Goal: Transaction & Acquisition: Purchase product/service

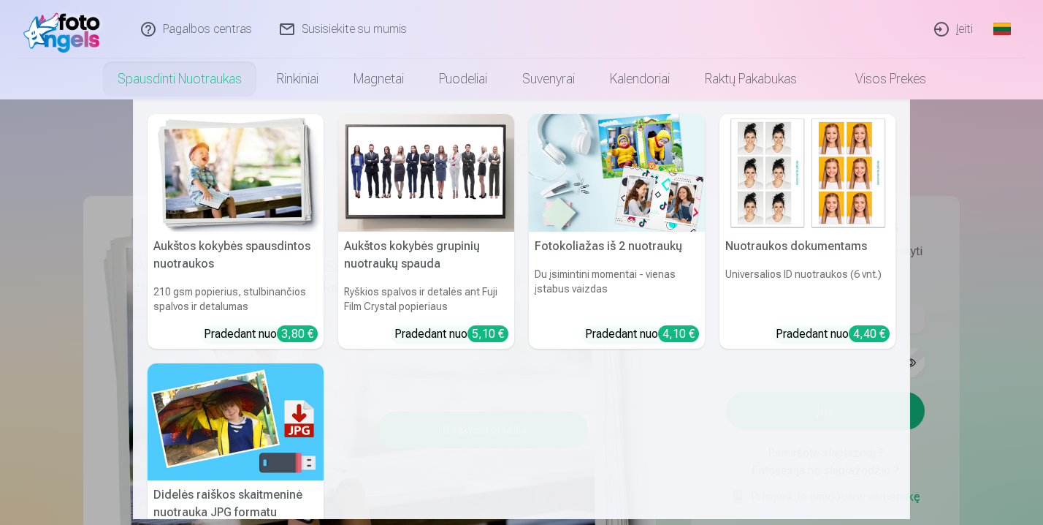
click at [995, 179] on nav "Aukštos kokybės spausdintos nuotraukos 210 gsm popierius, stulbinančios spalvos…" at bounding box center [521, 308] width 1043 height 419
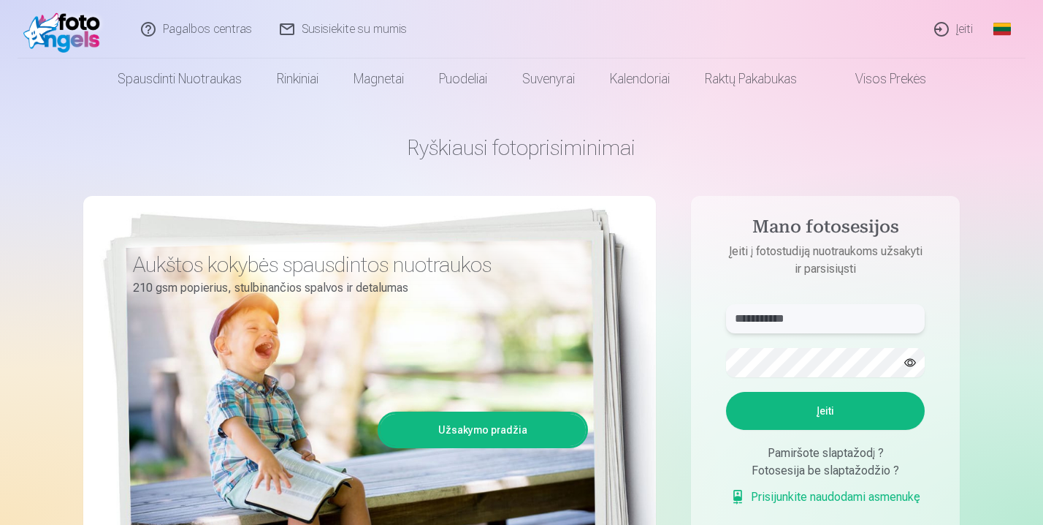
type input "**********"
click at [886, 414] on button "Įeiti" at bounding box center [825, 411] width 199 height 38
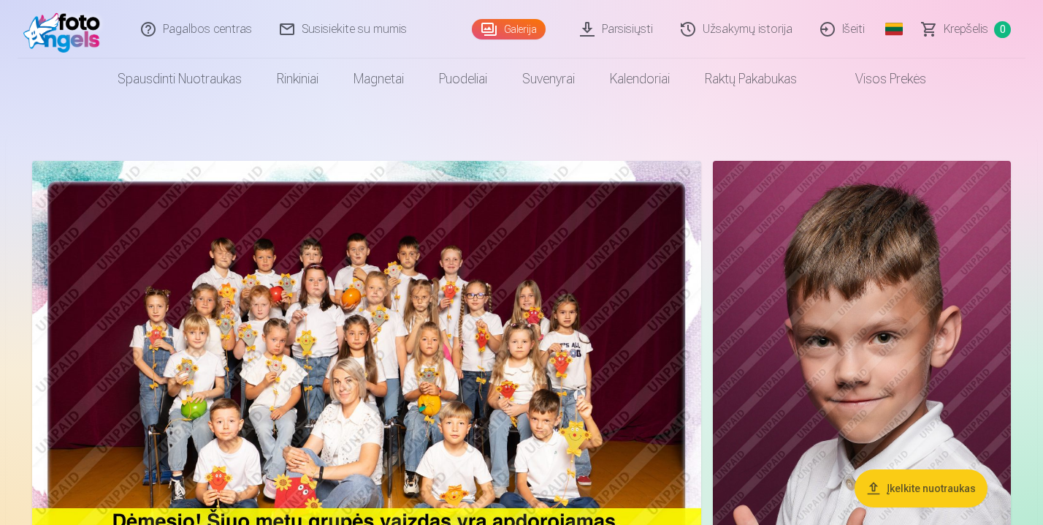
click at [430, 299] on img at bounding box center [366, 384] width 669 height 446
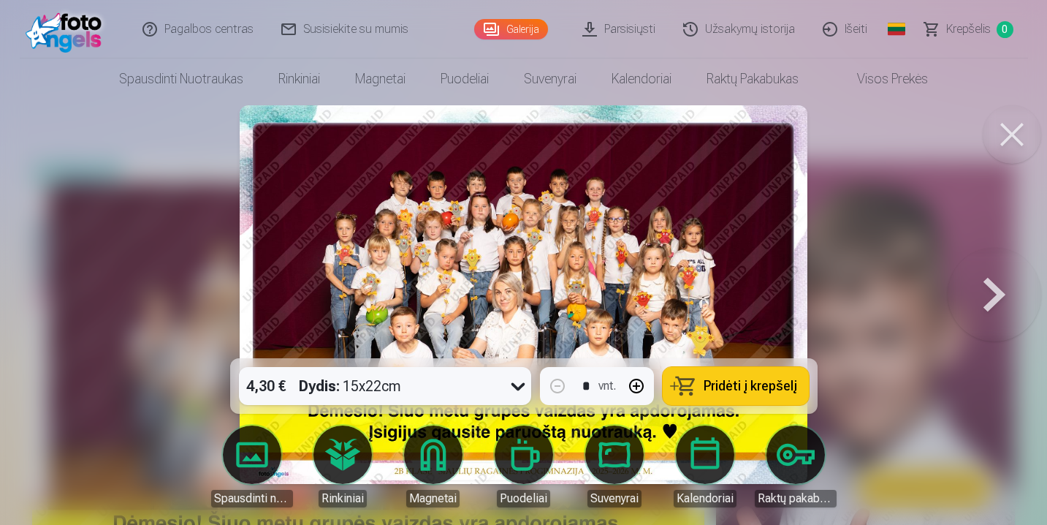
click at [560, 226] on img at bounding box center [523, 294] width 567 height 378
click at [978, 302] on button at bounding box center [995, 294] width 94 height 98
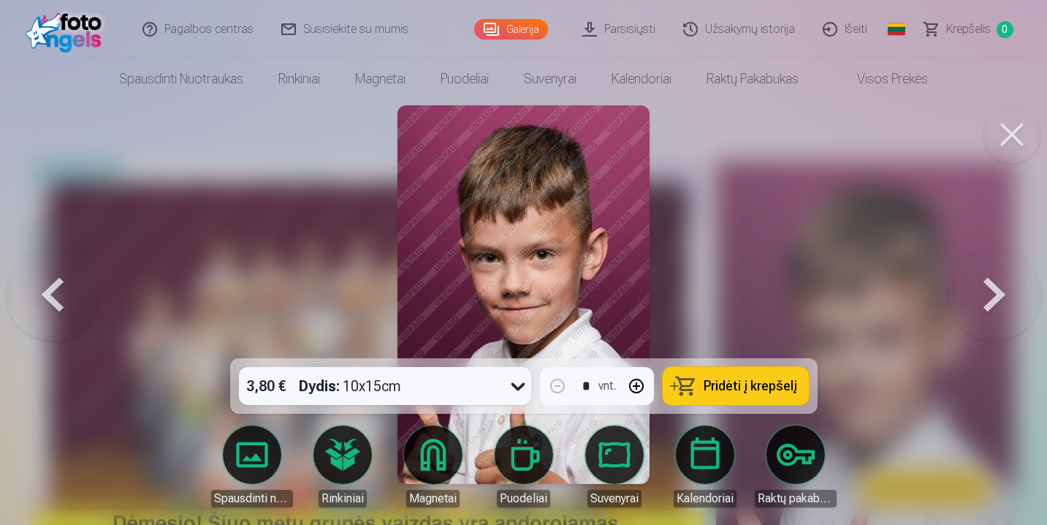
click at [72, 281] on button at bounding box center [53, 294] width 94 height 98
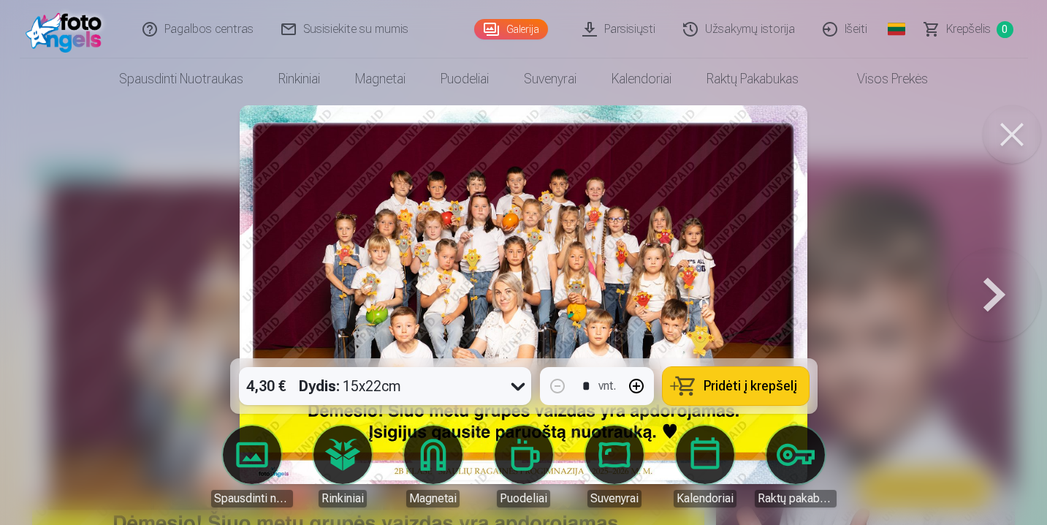
click at [516, 385] on icon at bounding box center [517, 385] width 23 height 23
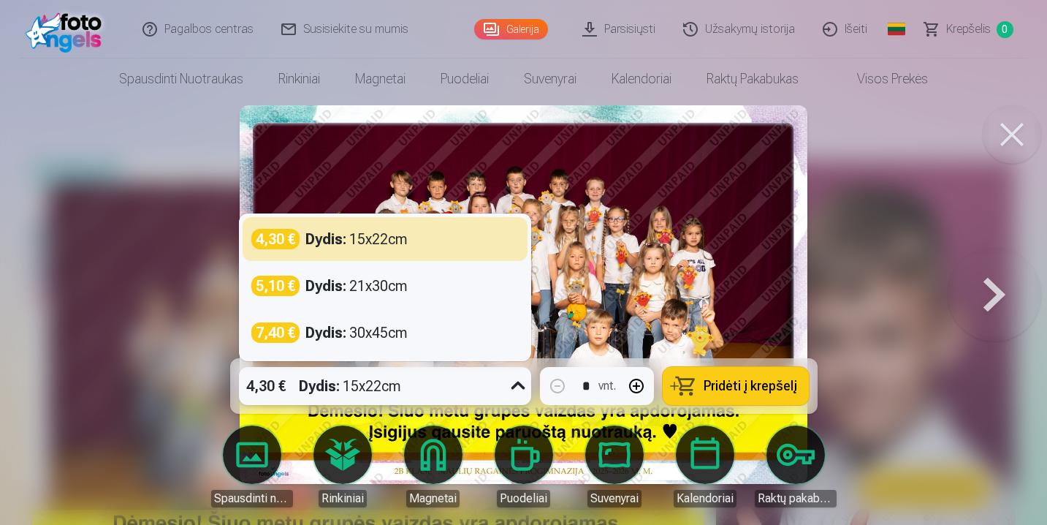
click at [517, 385] on icon at bounding box center [517, 385] width 23 height 23
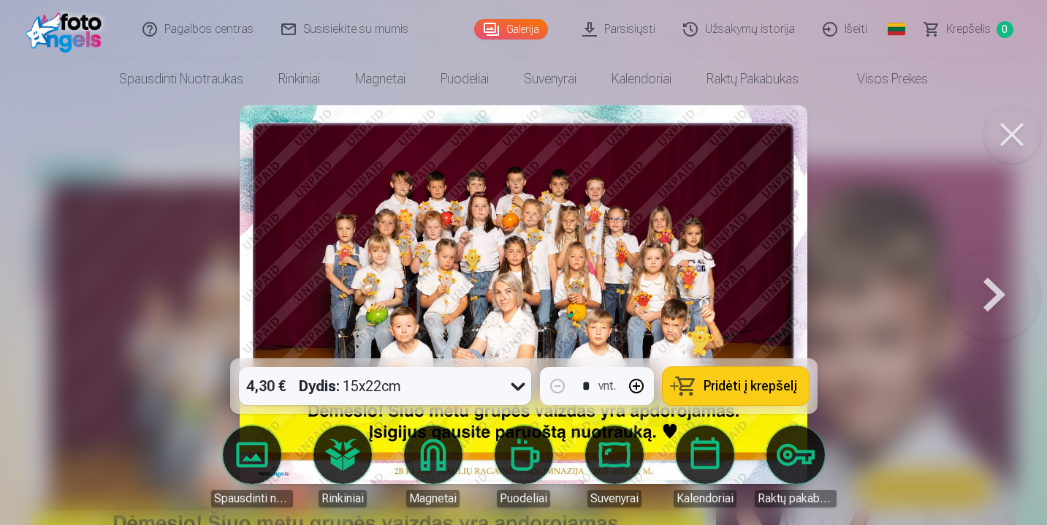
click at [1014, 311] on button at bounding box center [995, 294] width 94 height 98
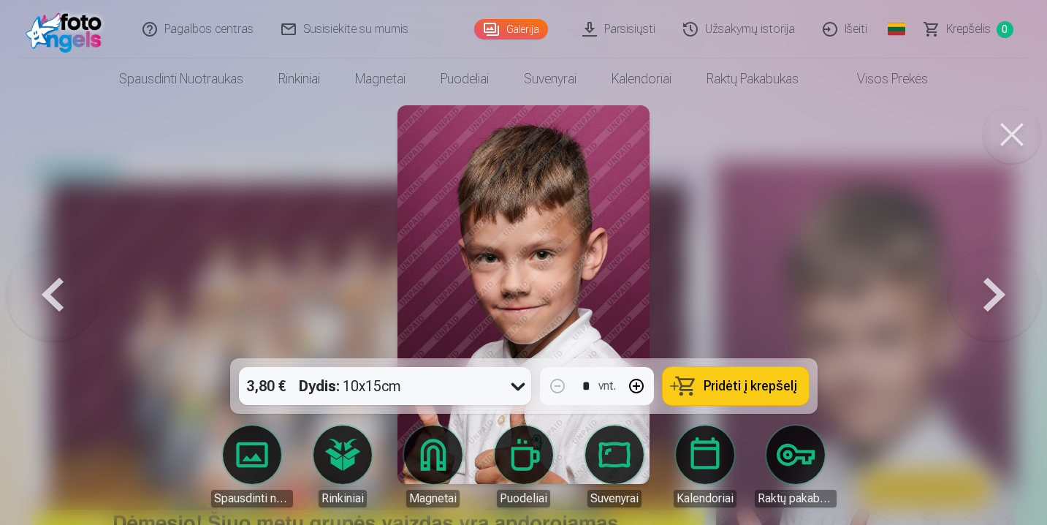
click at [53, 290] on button at bounding box center [53, 294] width 94 height 98
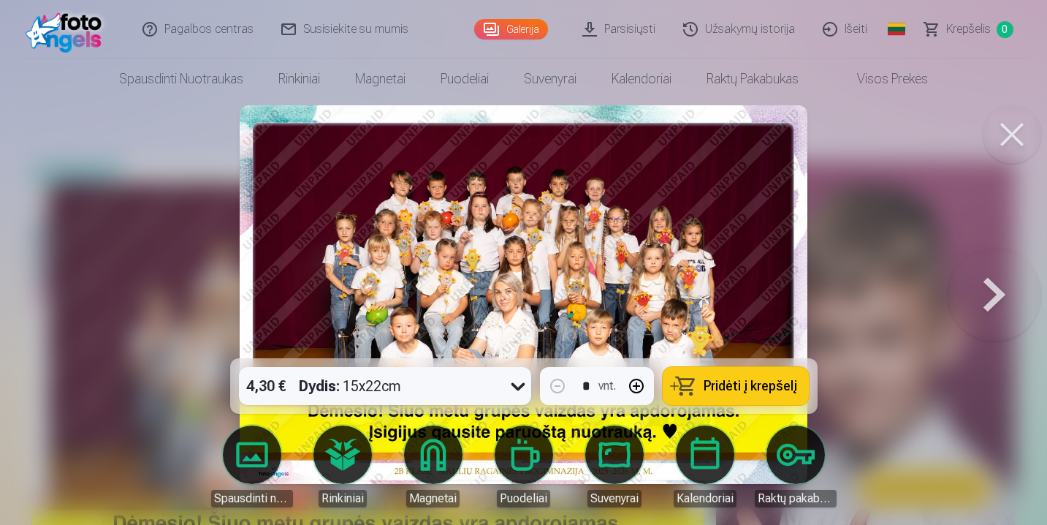
click at [771, 388] on span "Pridėti į krepšelį" at bounding box center [751, 385] width 94 height 13
click at [468, 240] on img at bounding box center [523, 294] width 567 height 378
click at [1005, 286] on button at bounding box center [995, 294] width 94 height 98
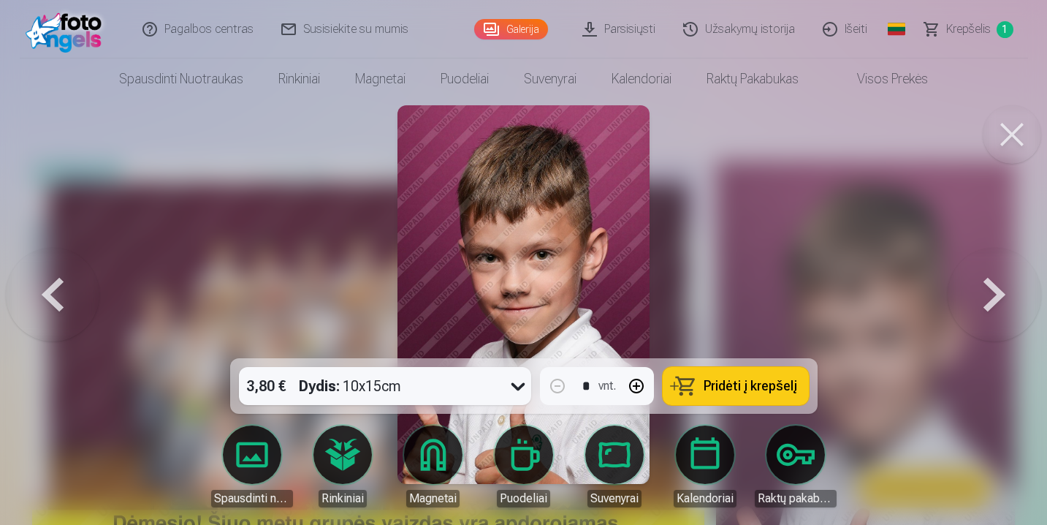
click at [564, 240] on img at bounding box center [523, 294] width 252 height 378
click at [985, 295] on button at bounding box center [995, 294] width 94 height 98
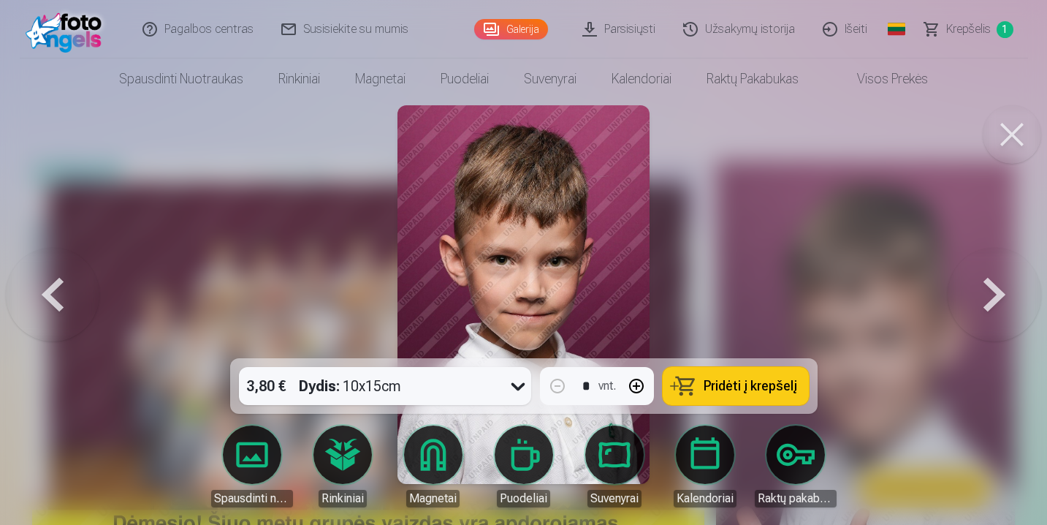
click at [989, 293] on button at bounding box center [995, 294] width 94 height 98
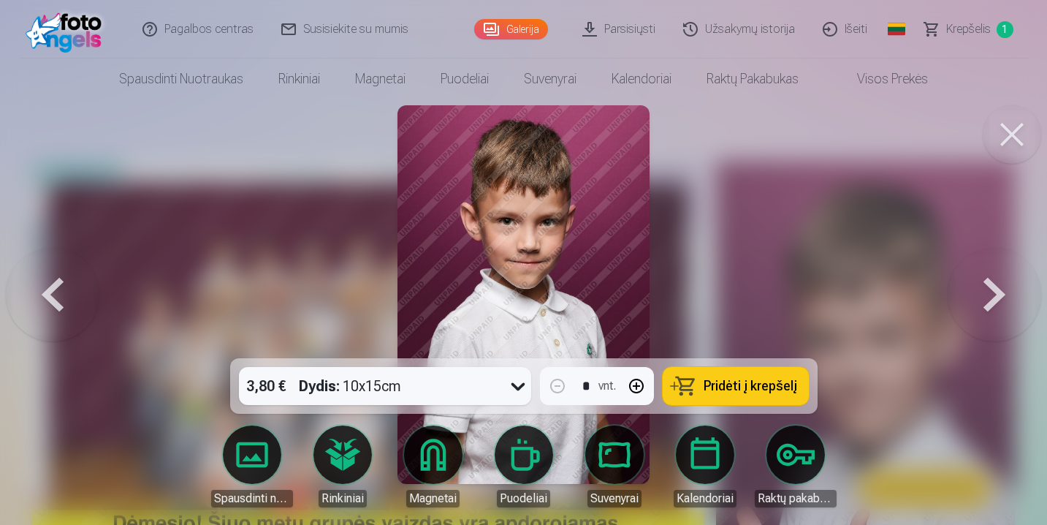
click at [989, 293] on button at bounding box center [995, 294] width 94 height 98
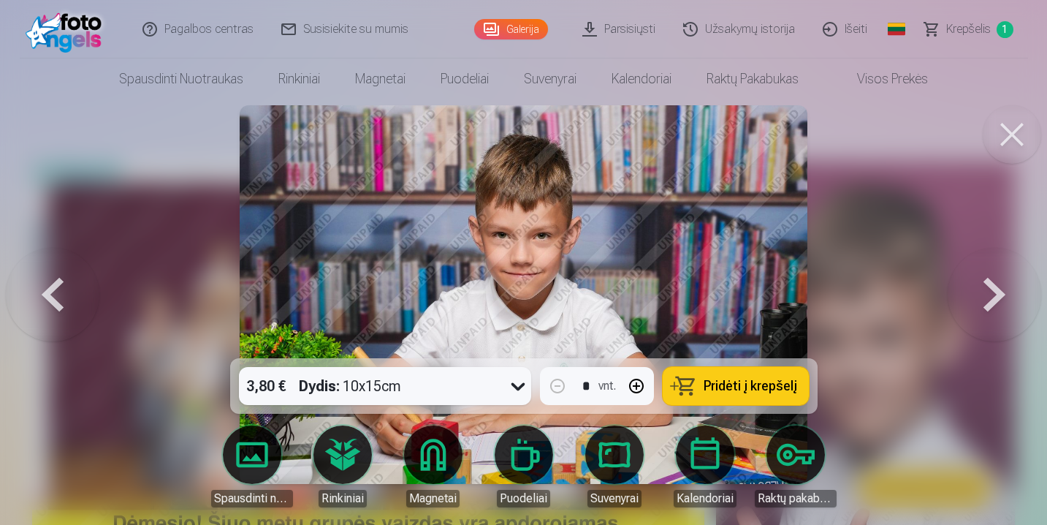
click at [989, 293] on button at bounding box center [995, 294] width 94 height 98
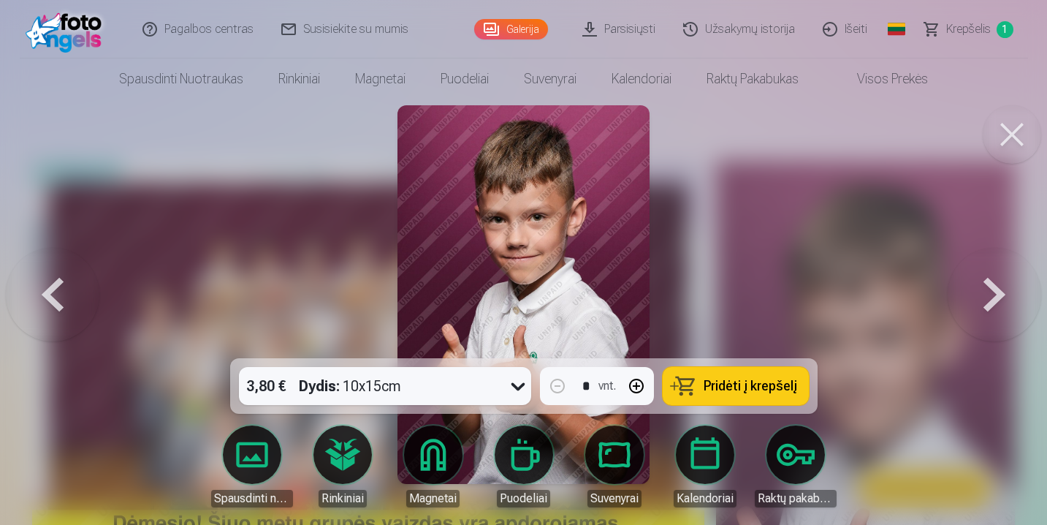
click at [989, 293] on button at bounding box center [995, 294] width 94 height 98
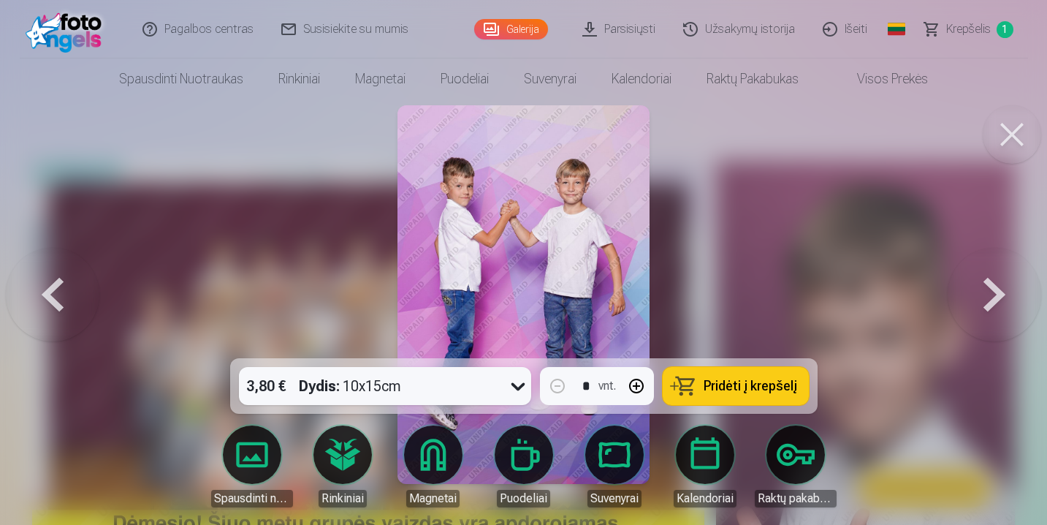
click at [989, 293] on button at bounding box center [995, 294] width 94 height 98
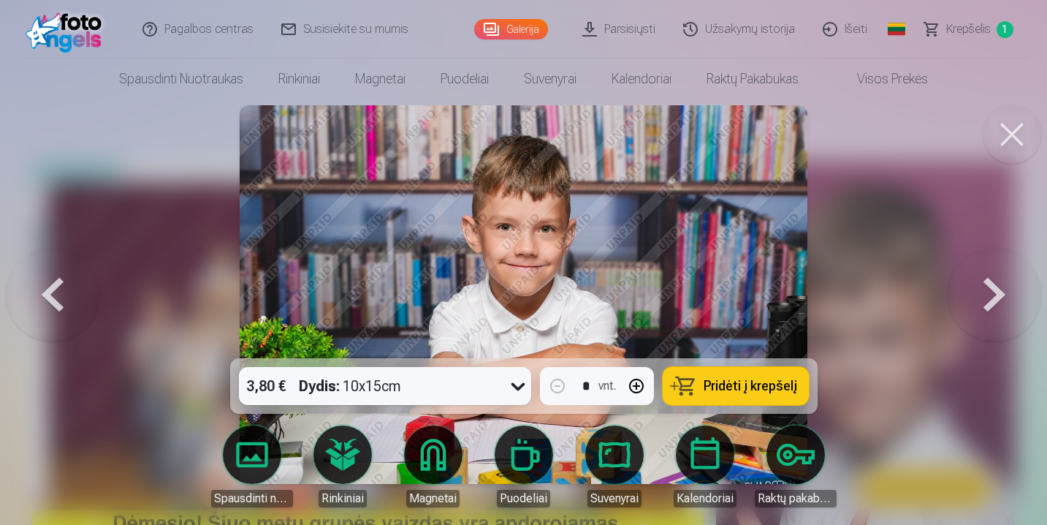
click at [989, 293] on button at bounding box center [995, 294] width 94 height 98
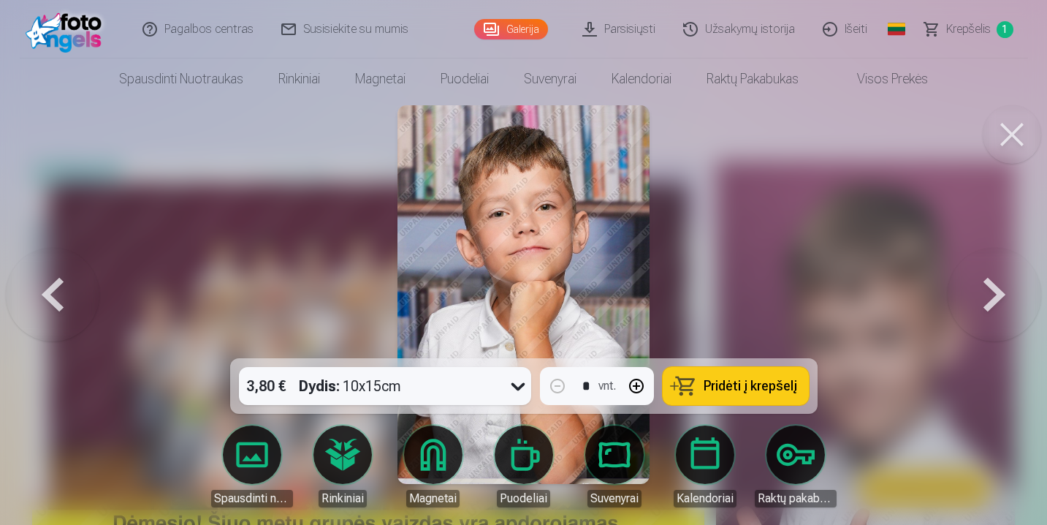
click at [989, 293] on button at bounding box center [995, 294] width 94 height 98
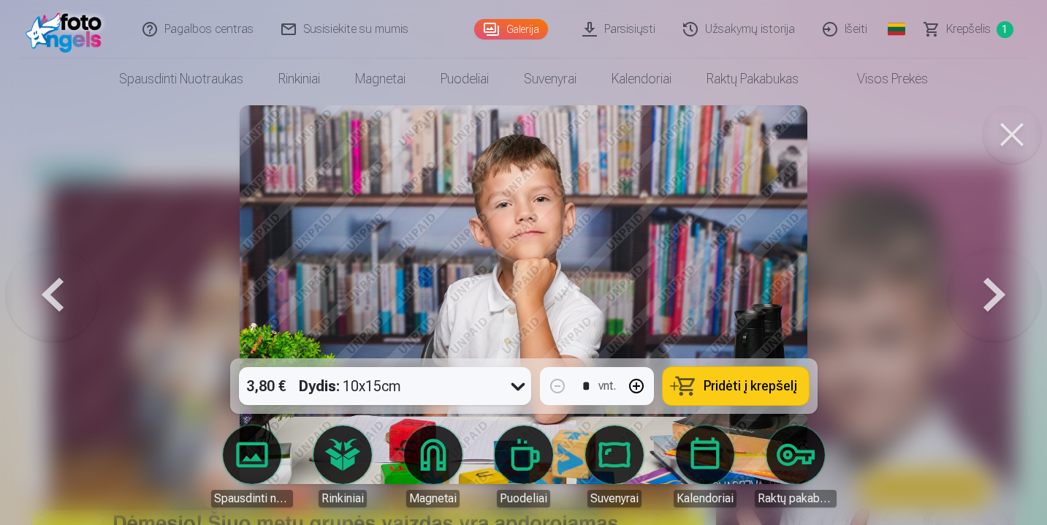
click at [989, 293] on button at bounding box center [995, 294] width 94 height 98
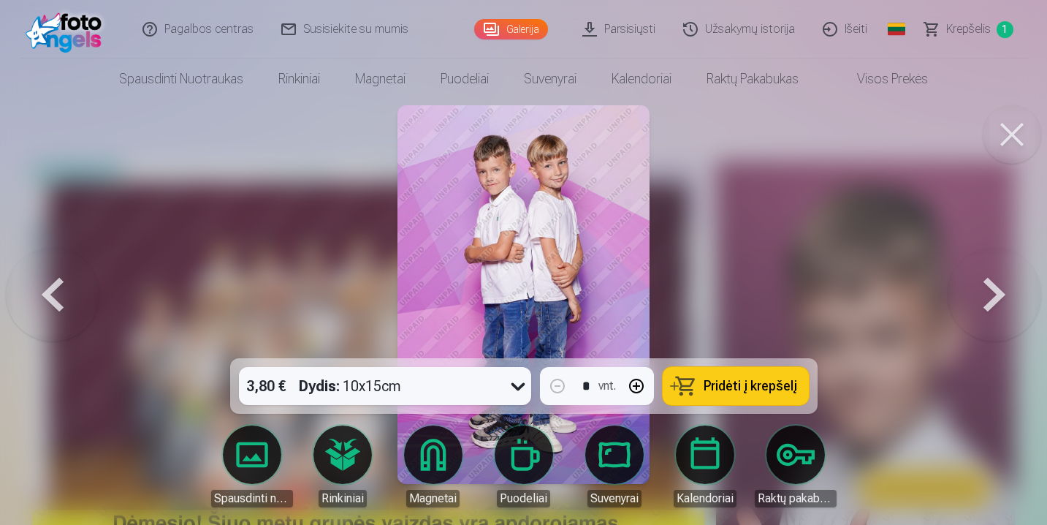
click at [989, 293] on button at bounding box center [995, 294] width 94 height 98
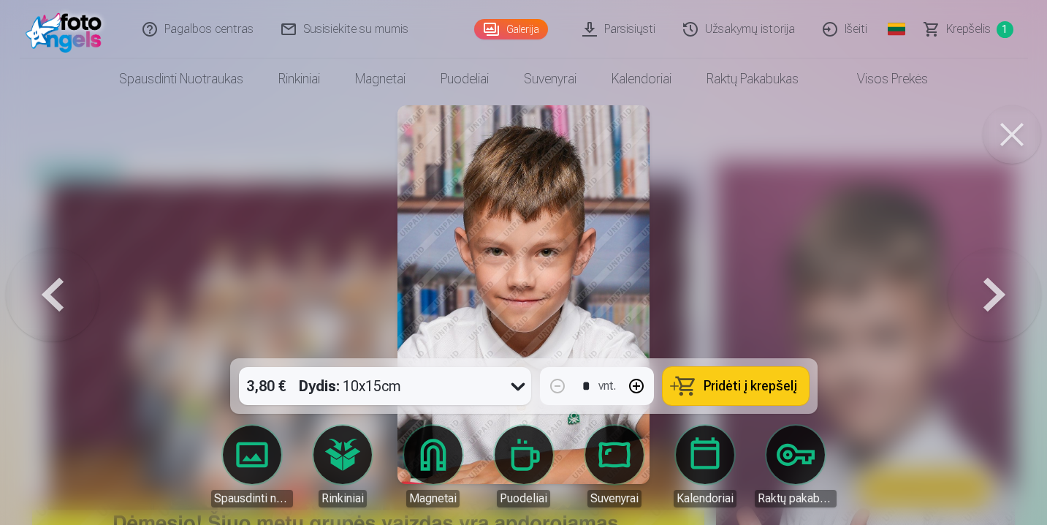
click at [42, 292] on button at bounding box center [53, 294] width 94 height 98
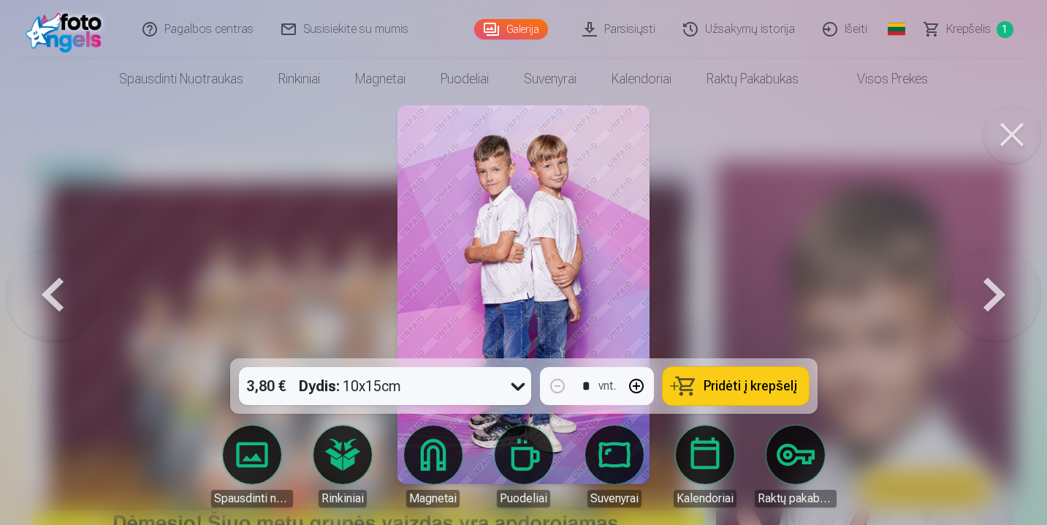
click at [42, 292] on button at bounding box center [53, 294] width 94 height 98
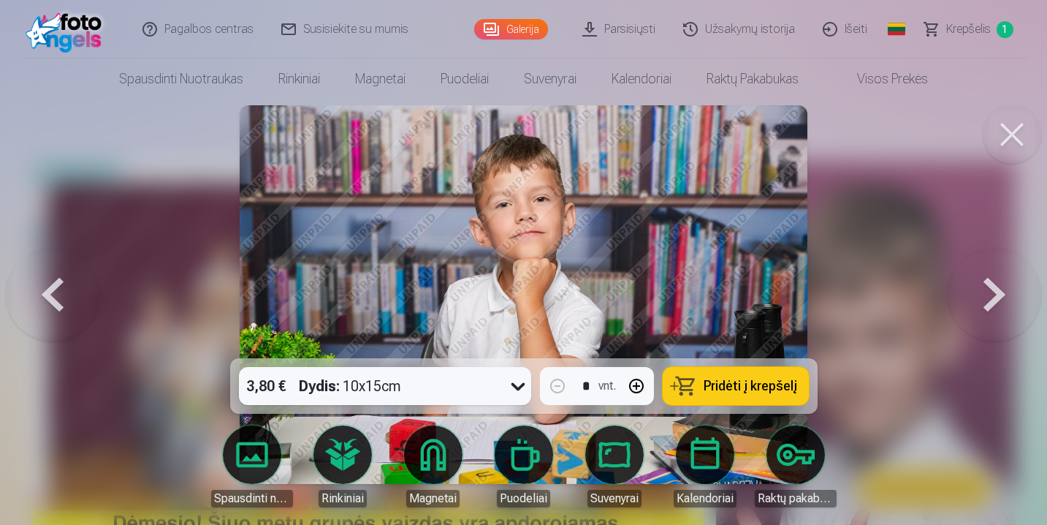
click at [45, 293] on button at bounding box center [53, 294] width 94 height 98
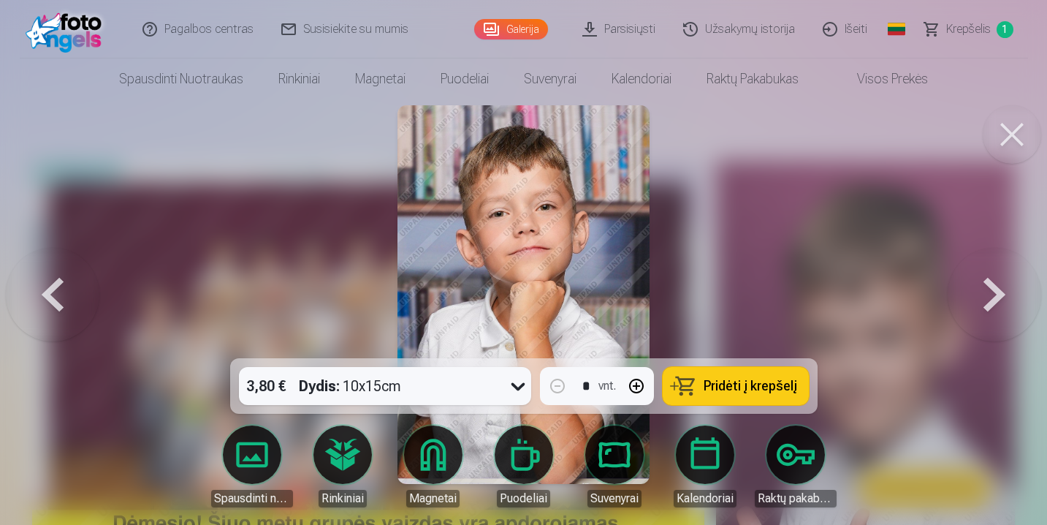
click at [45, 293] on button at bounding box center [53, 294] width 94 height 98
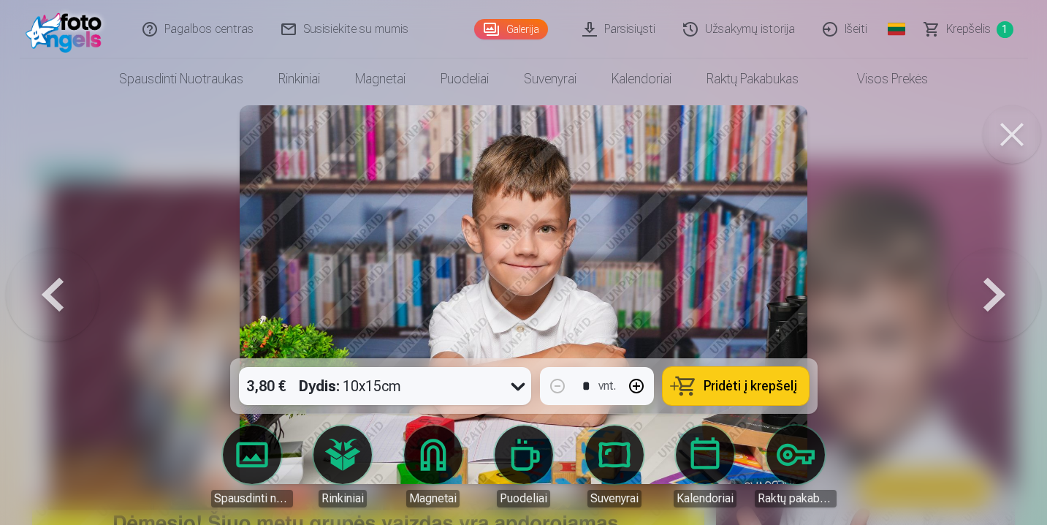
click at [45, 293] on button at bounding box center [53, 294] width 94 height 98
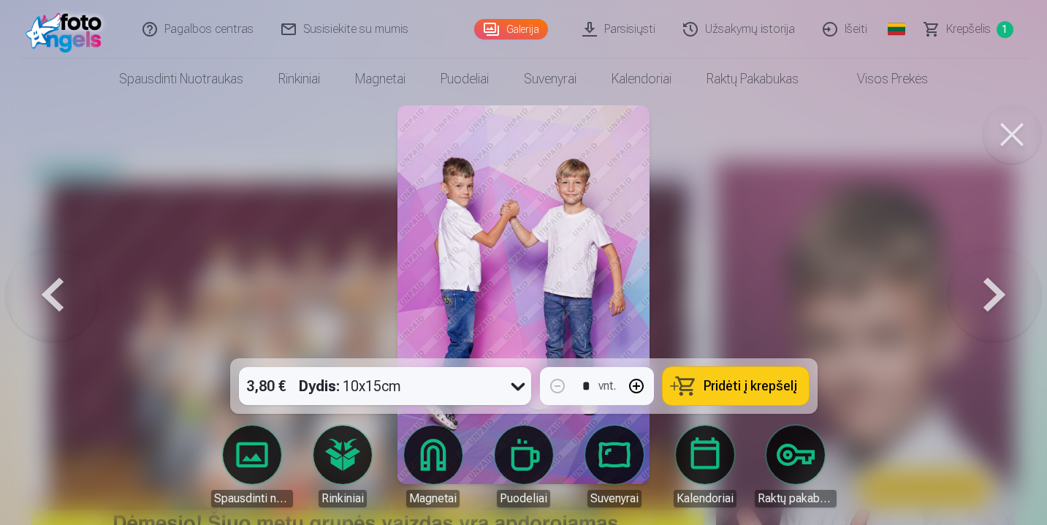
click at [45, 293] on button at bounding box center [53, 294] width 94 height 98
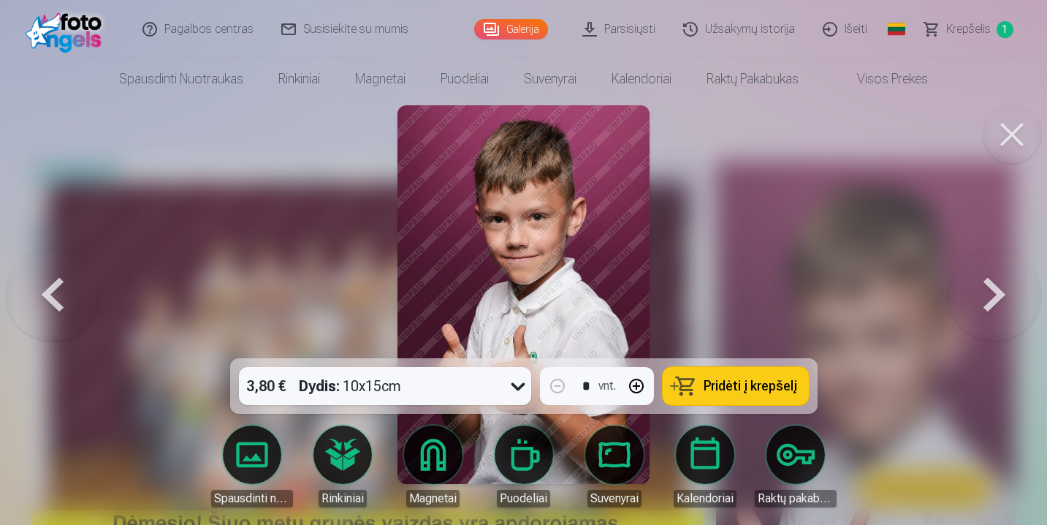
click at [45, 293] on button at bounding box center [53, 294] width 94 height 98
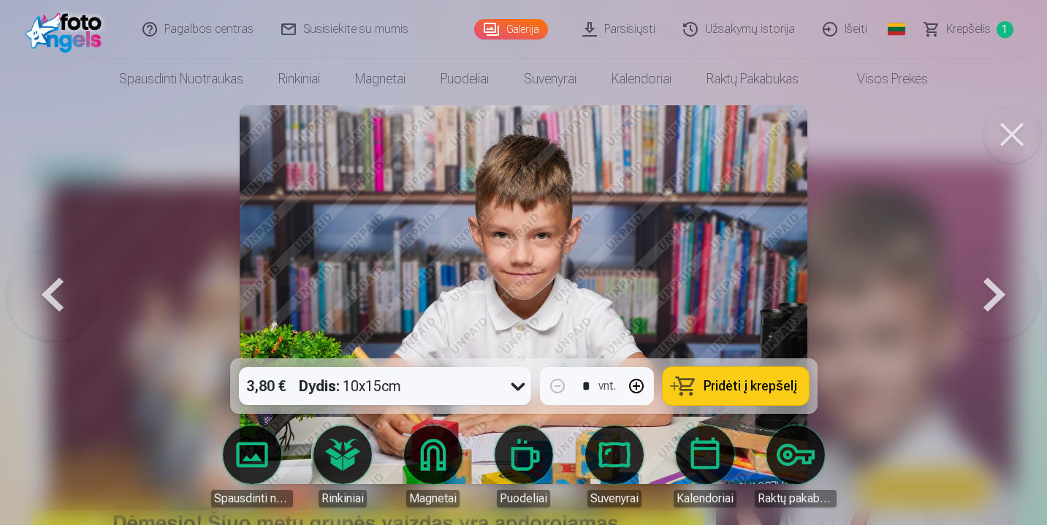
click at [45, 293] on button at bounding box center [53, 294] width 94 height 98
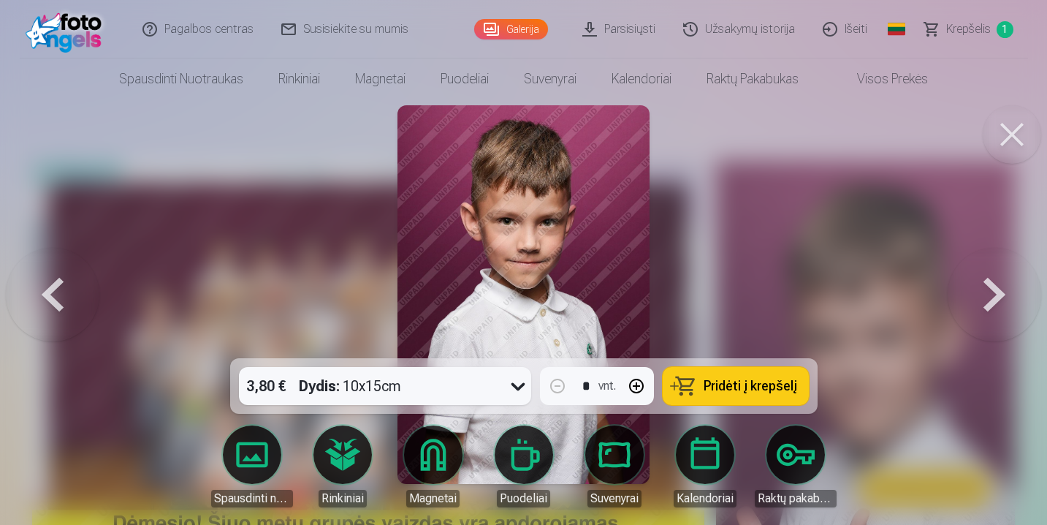
click at [45, 293] on button at bounding box center [53, 294] width 94 height 98
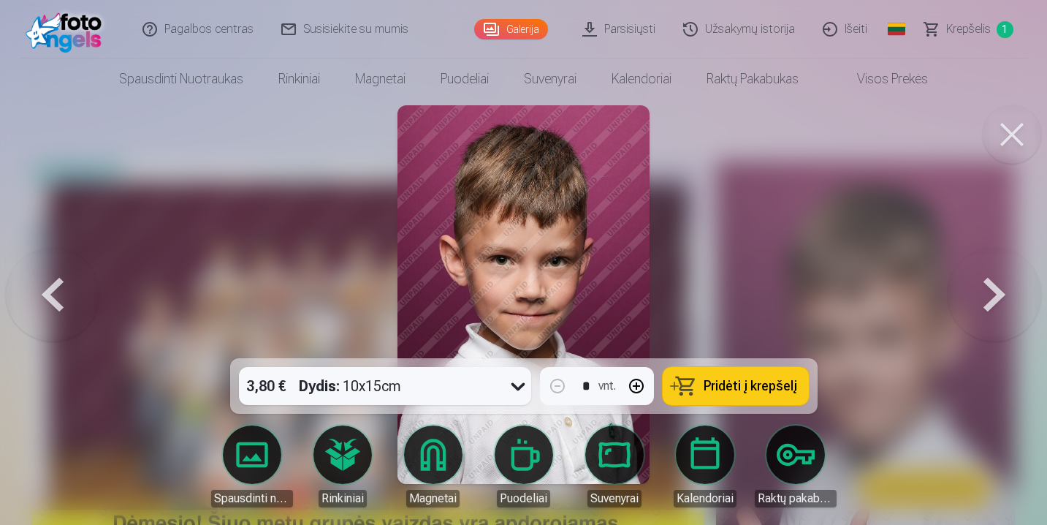
click at [45, 293] on button at bounding box center [53, 294] width 94 height 98
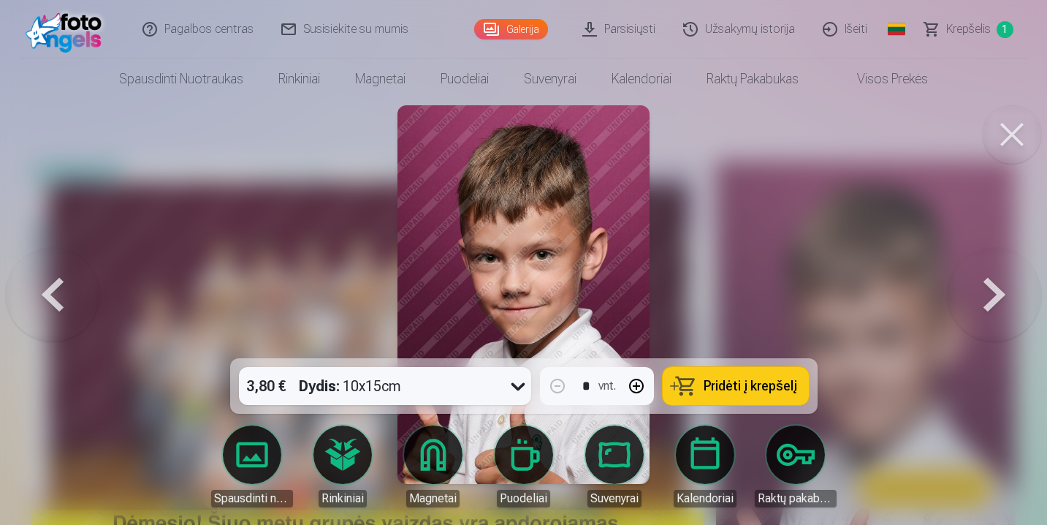
click at [45, 293] on button at bounding box center [53, 294] width 94 height 98
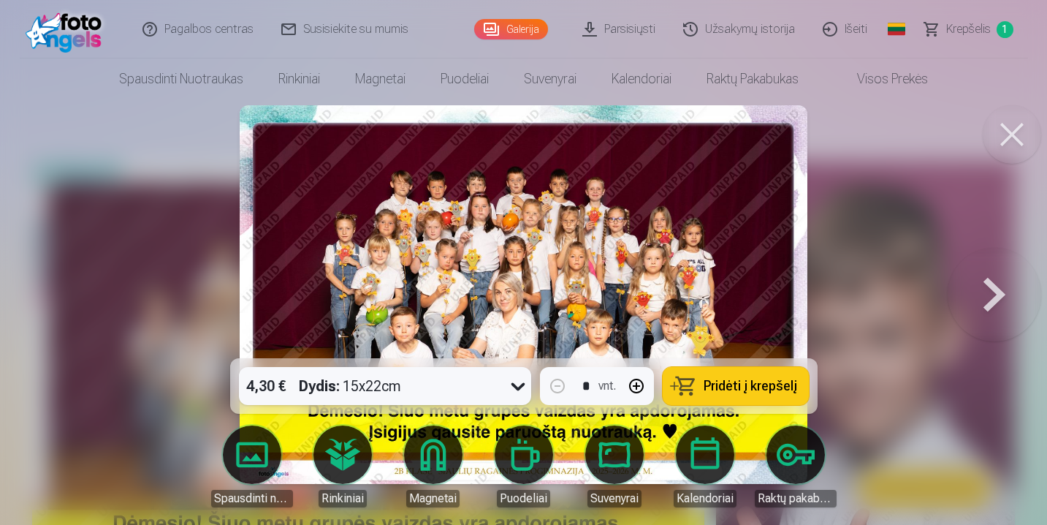
click at [986, 294] on button at bounding box center [995, 294] width 94 height 98
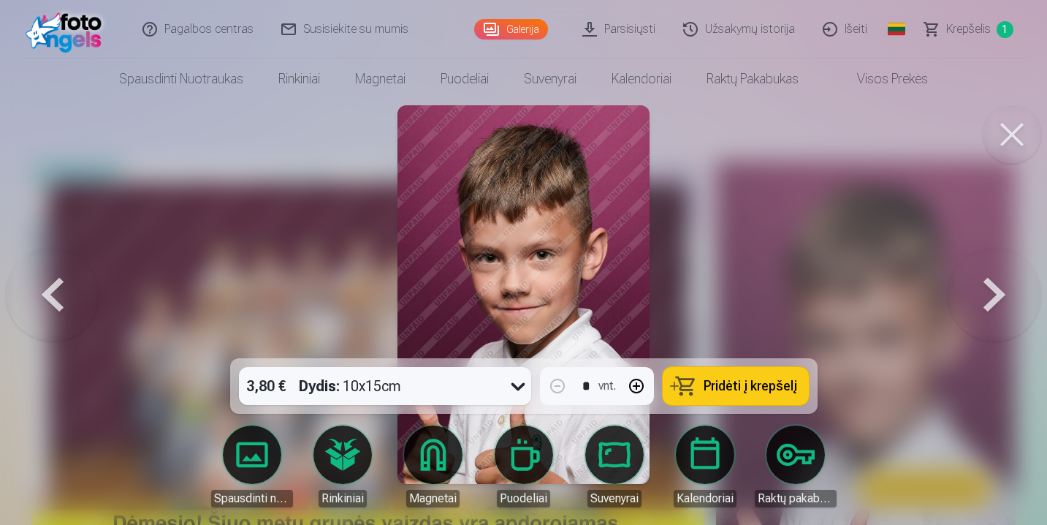
click at [989, 305] on button at bounding box center [995, 294] width 94 height 98
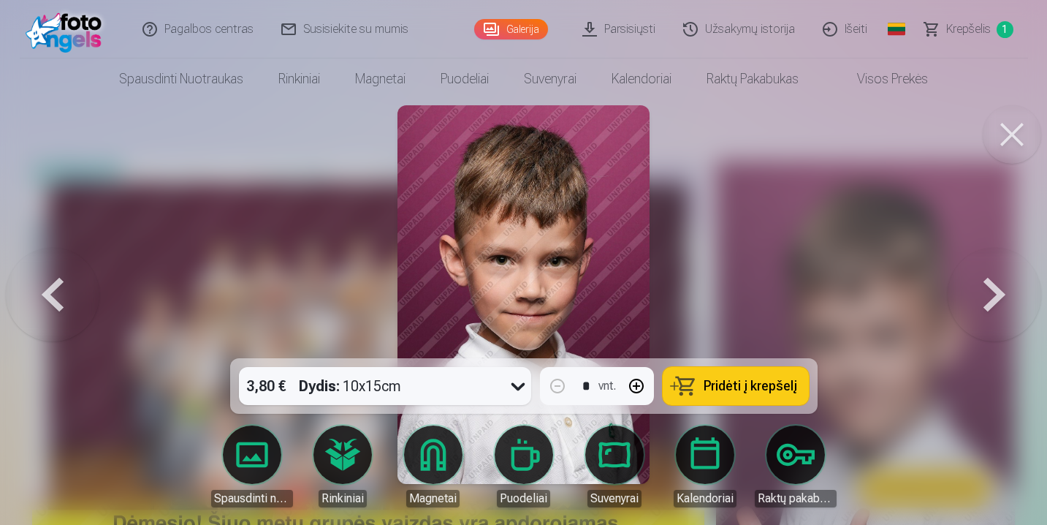
click at [989, 305] on button at bounding box center [995, 294] width 94 height 98
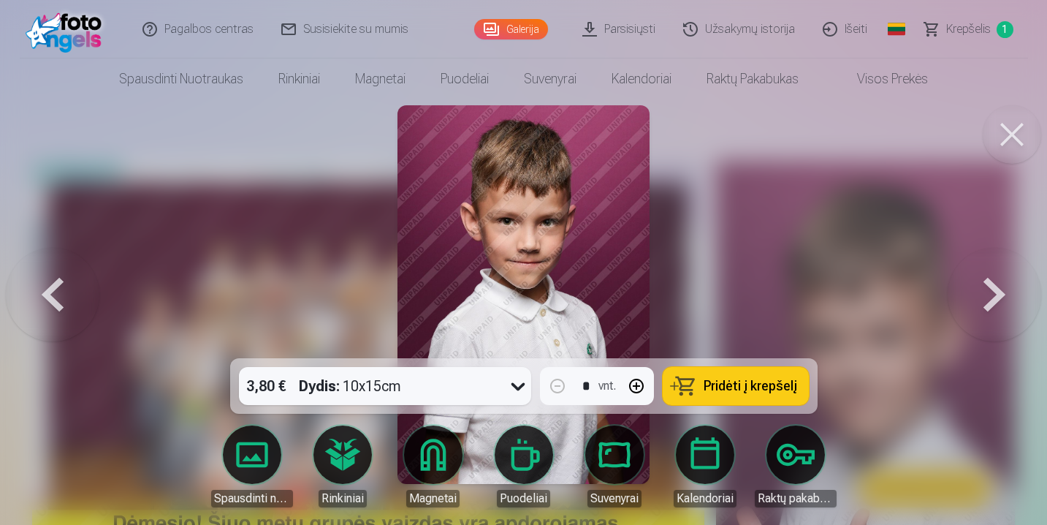
click at [985, 283] on button at bounding box center [995, 294] width 94 height 98
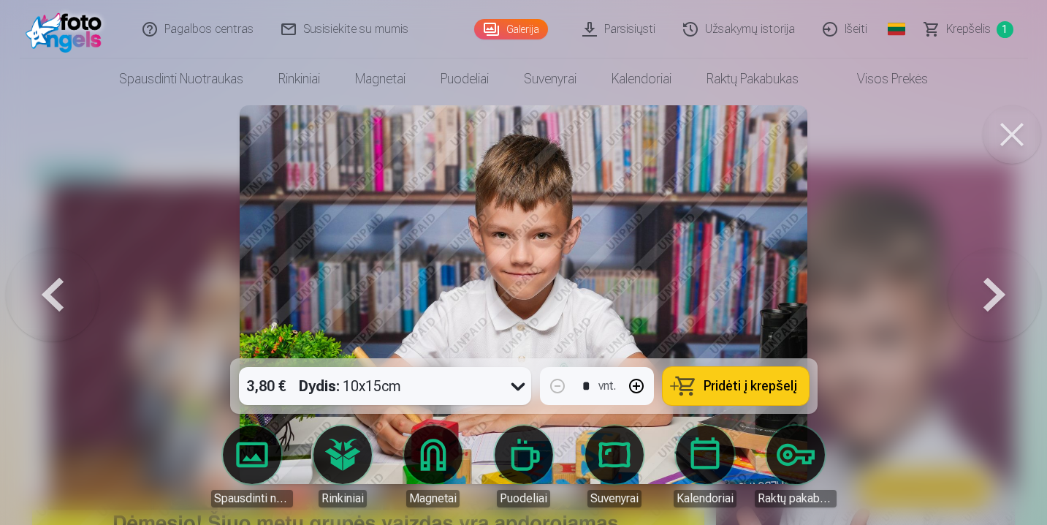
click at [985, 275] on button at bounding box center [995, 294] width 94 height 98
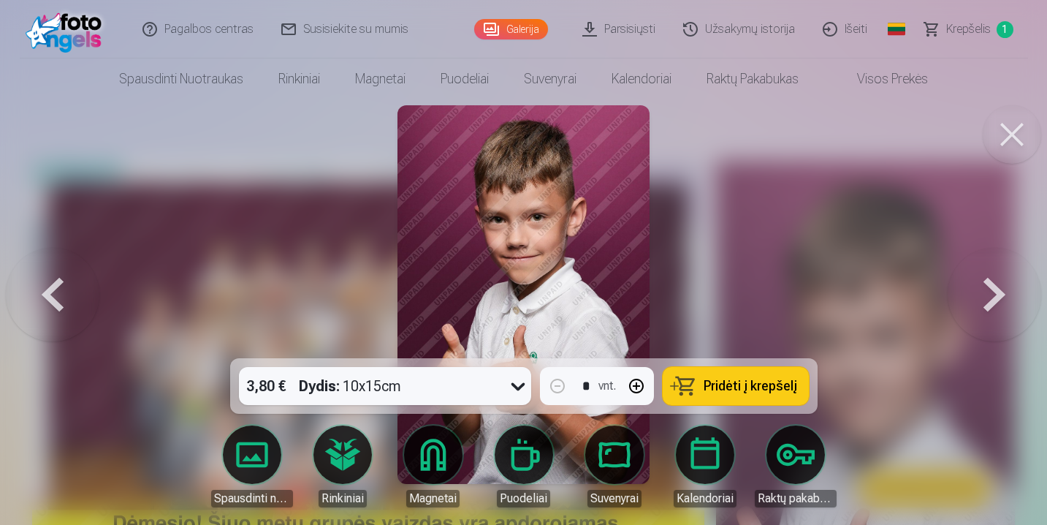
click at [984, 308] on button at bounding box center [995, 294] width 94 height 98
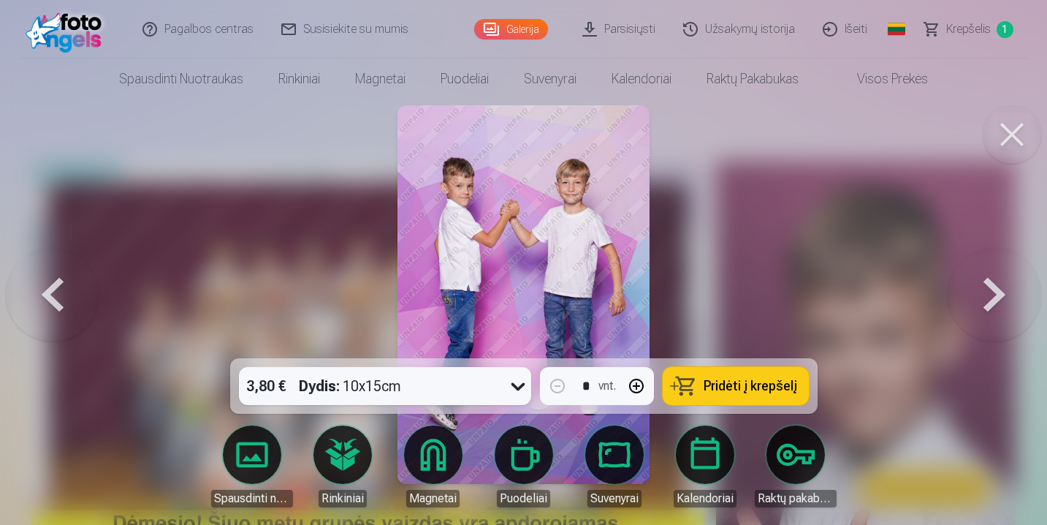
click at [972, 293] on button at bounding box center [995, 294] width 94 height 98
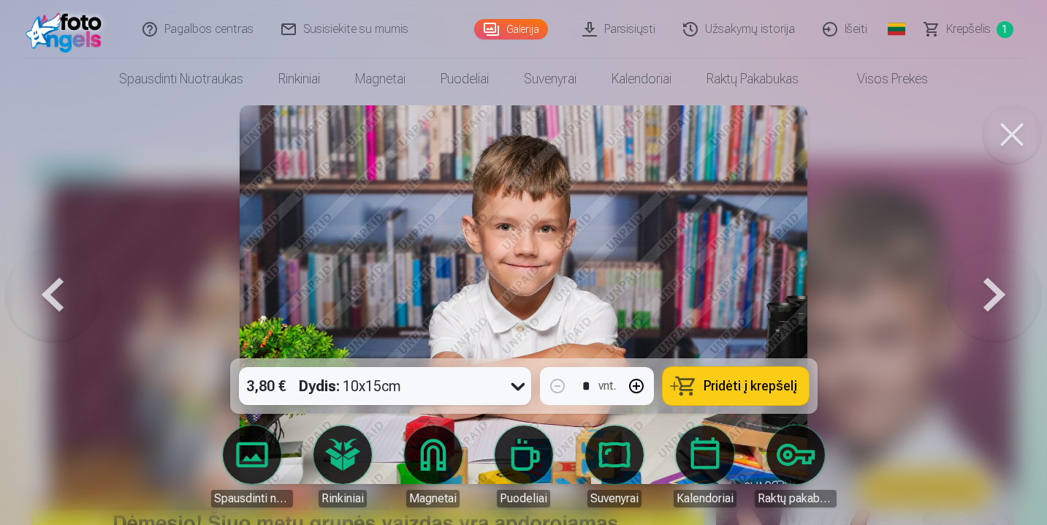
click at [969, 291] on button at bounding box center [995, 294] width 94 height 98
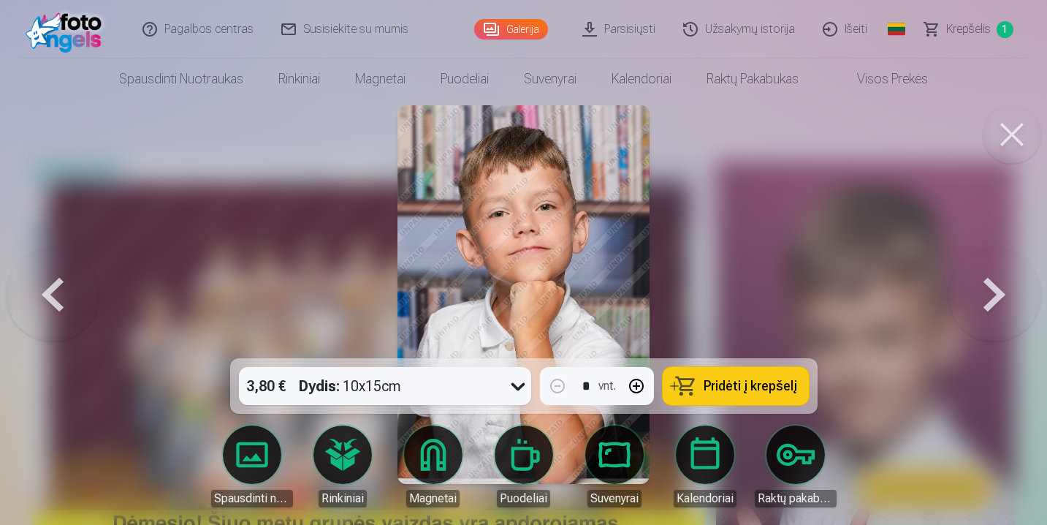
click at [969, 291] on button at bounding box center [995, 294] width 94 height 98
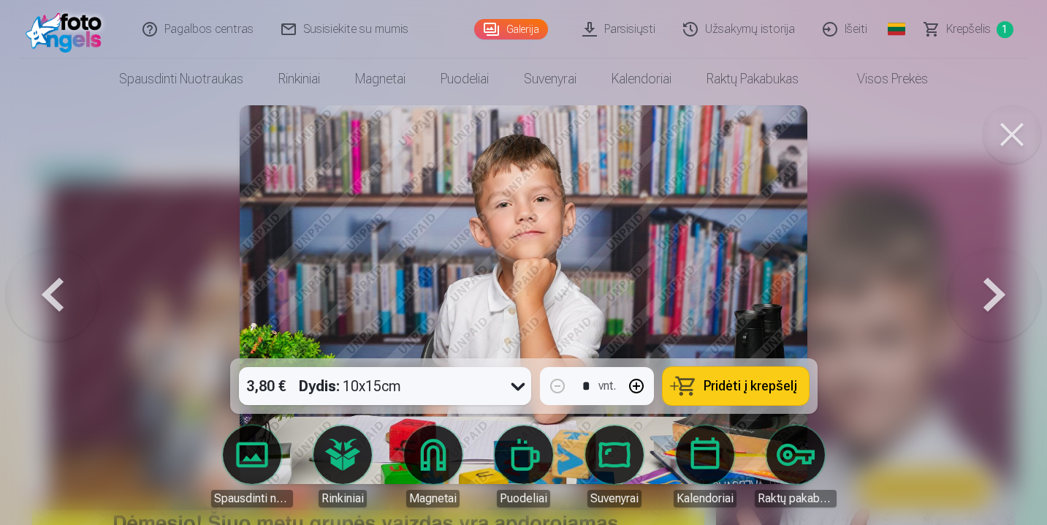
click at [969, 291] on button at bounding box center [995, 294] width 94 height 98
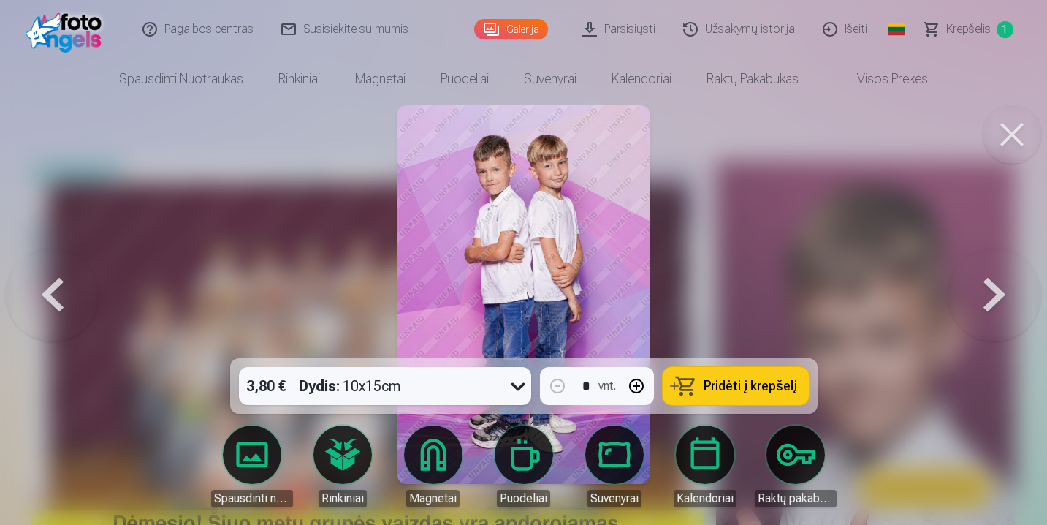
click at [969, 291] on button at bounding box center [995, 294] width 94 height 98
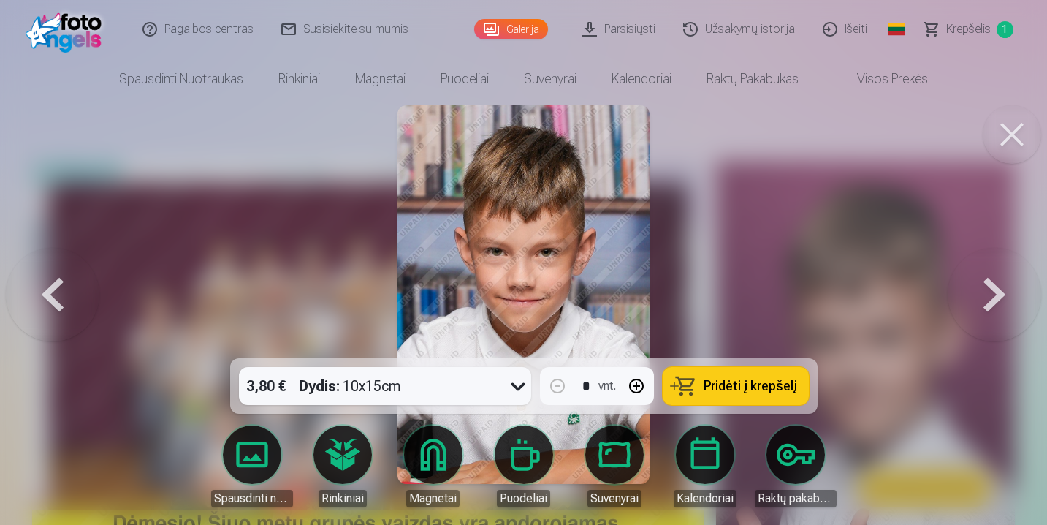
click at [969, 291] on button at bounding box center [995, 294] width 94 height 98
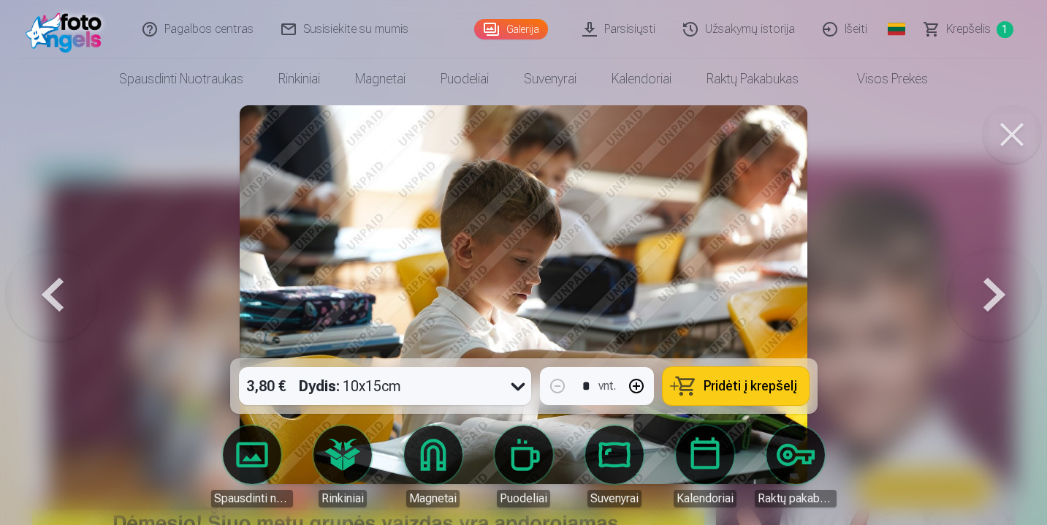
click at [1010, 308] on button at bounding box center [995, 294] width 94 height 98
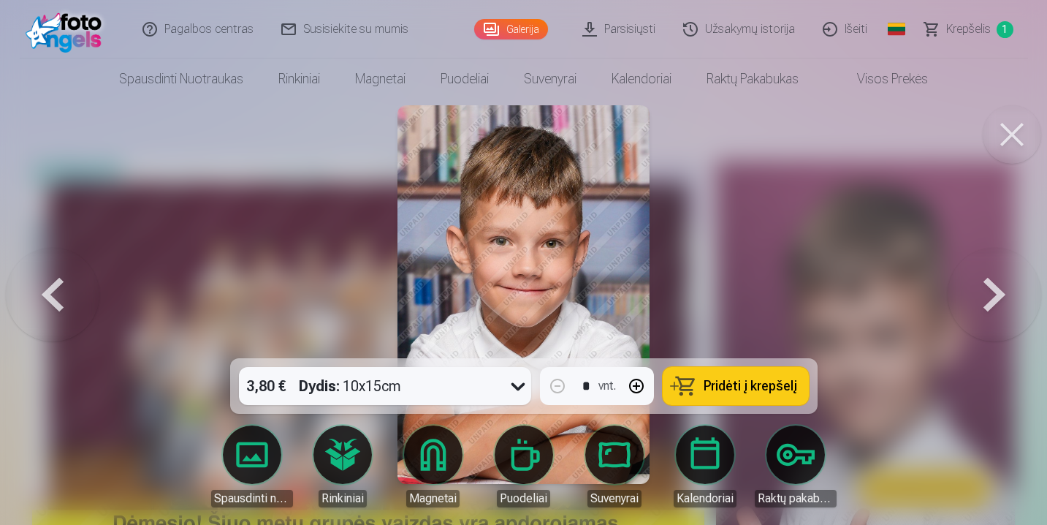
click at [1002, 307] on button at bounding box center [995, 294] width 94 height 98
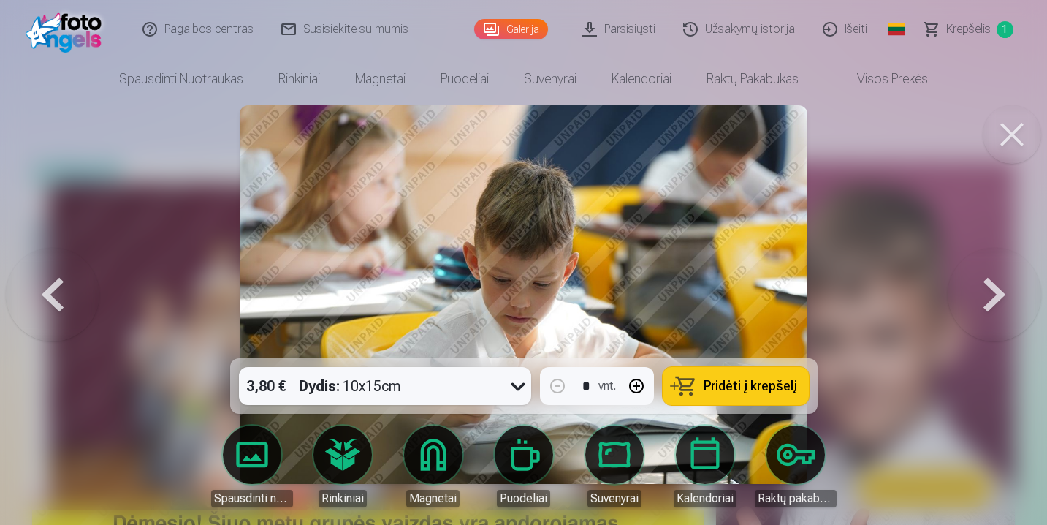
click at [1002, 307] on button at bounding box center [995, 294] width 94 height 98
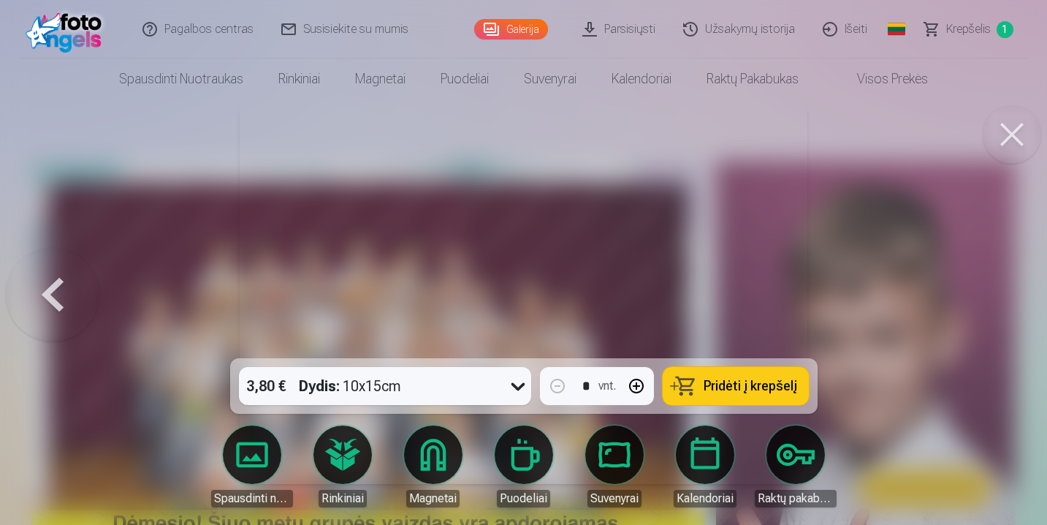
click at [1002, 307] on div at bounding box center [523, 262] width 1047 height 525
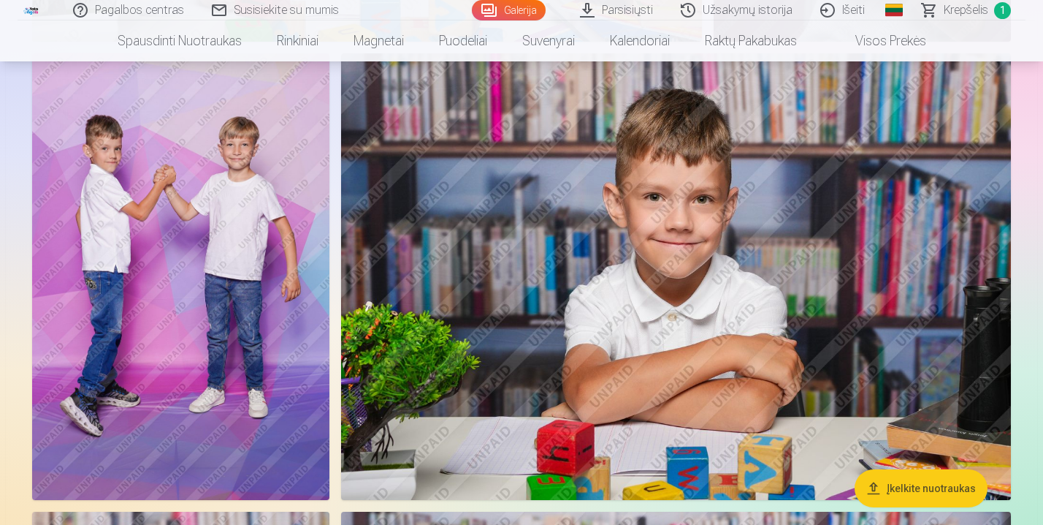
scroll to position [1759, 0]
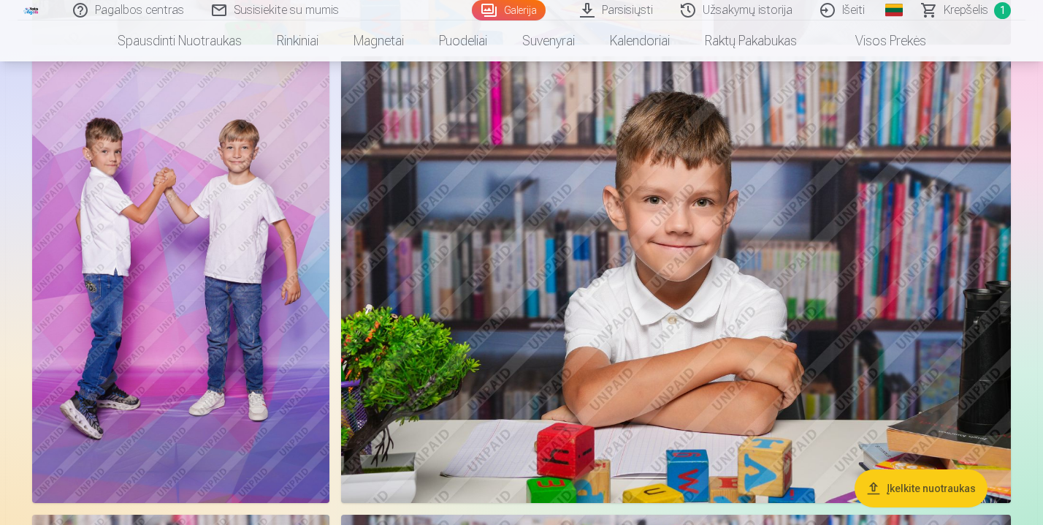
click at [650, 289] on img at bounding box center [676, 279] width 670 height 446
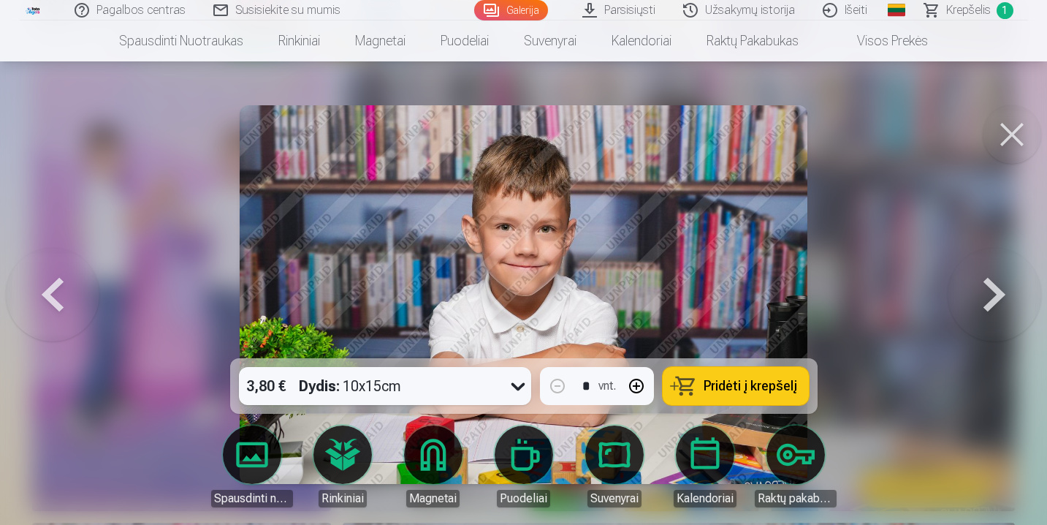
click at [760, 386] on span "Pridėti į krepšelį" at bounding box center [751, 385] width 94 height 13
click at [1021, 133] on button at bounding box center [1012, 134] width 58 height 58
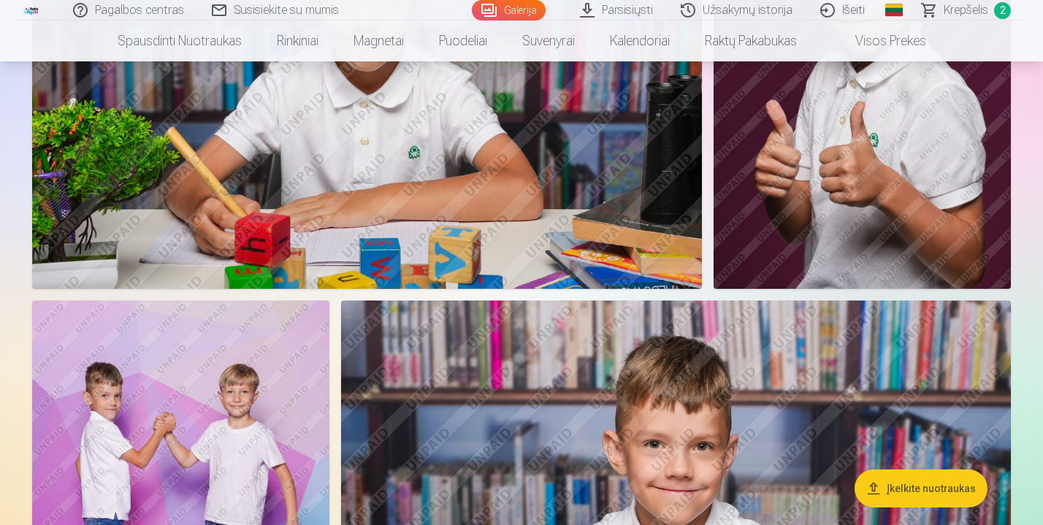
scroll to position [1627, 0]
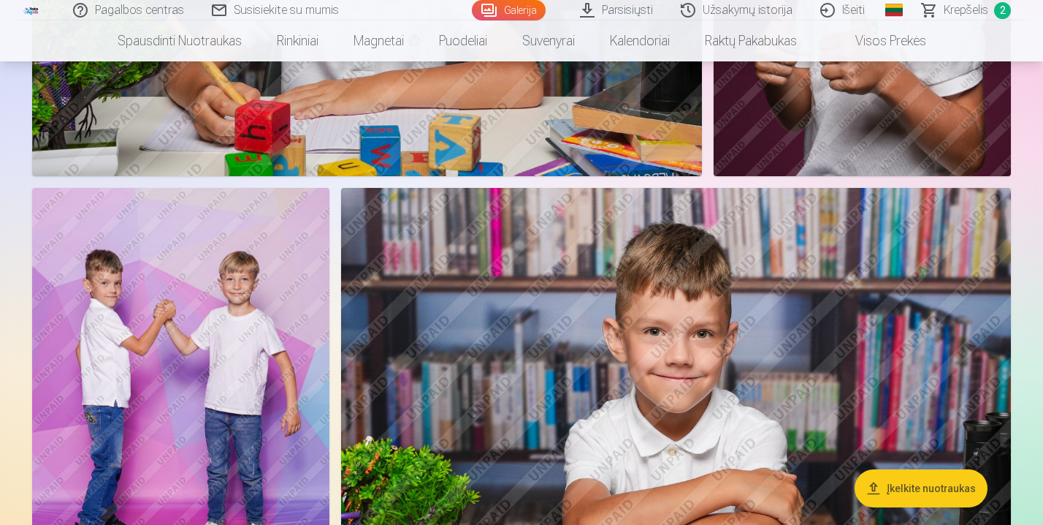
click at [267, 338] on img at bounding box center [180, 411] width 297 height 446
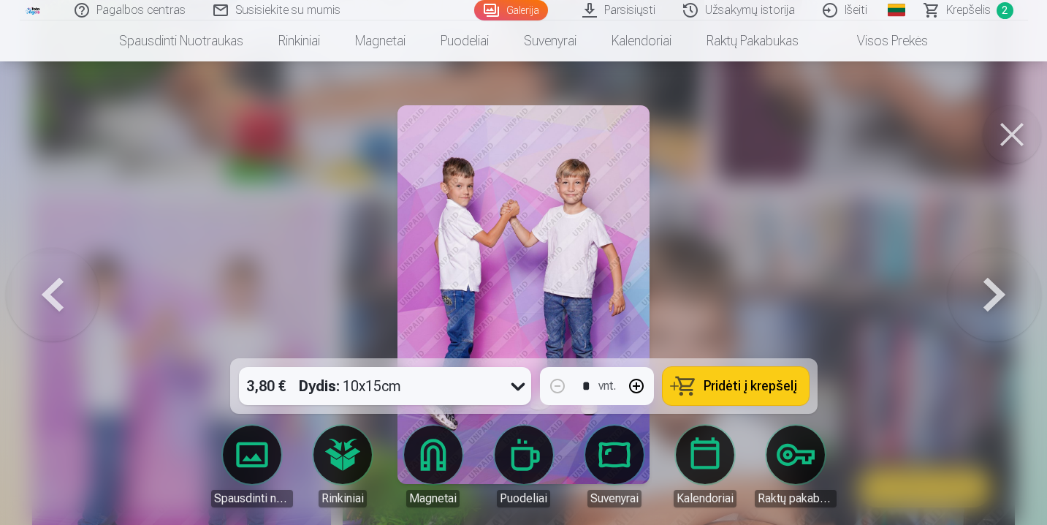
click at [1006, 135] on button at bounding box center [1012, 134] width 58 height 58
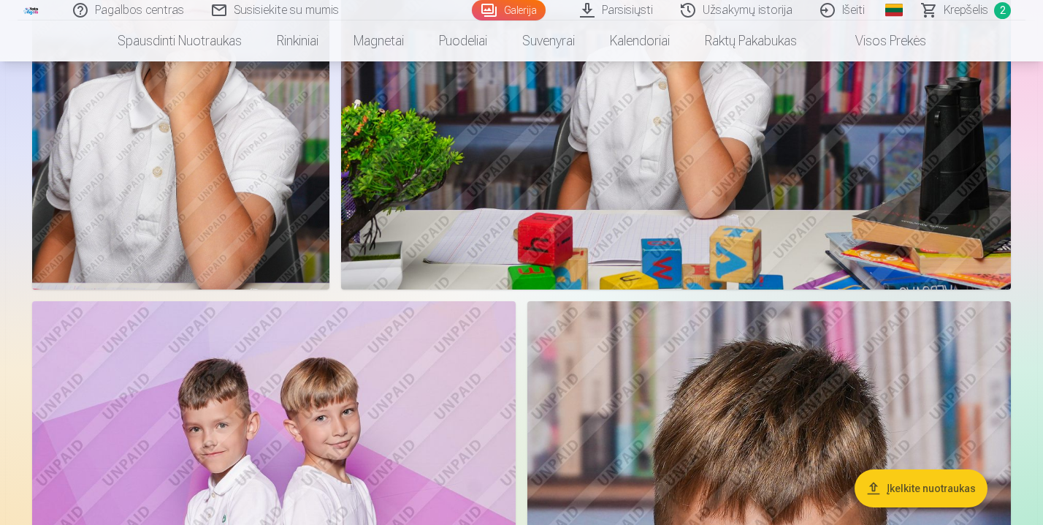
scroll to position [2571, 0]
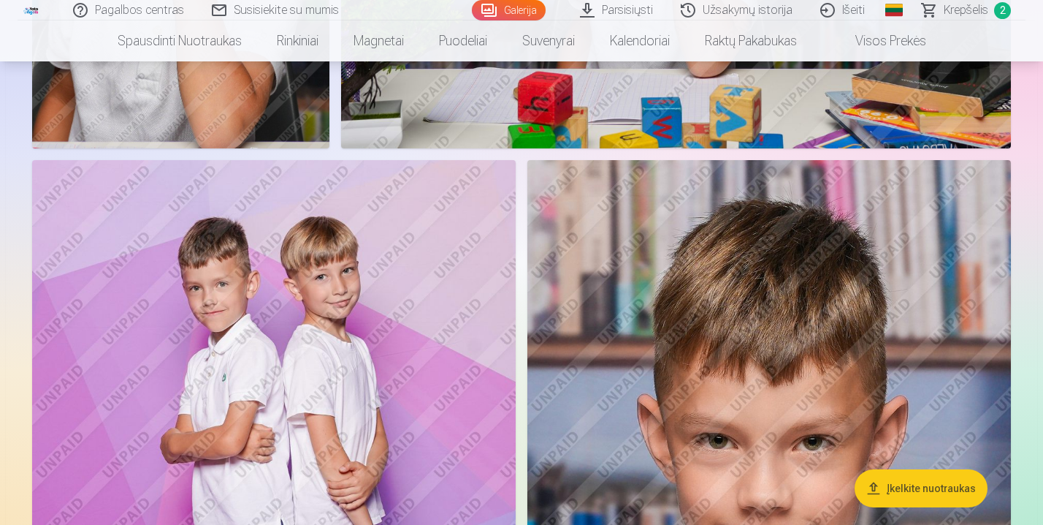
click at [311, 307] on img at bounding box center [274, 523] width 484 height 726
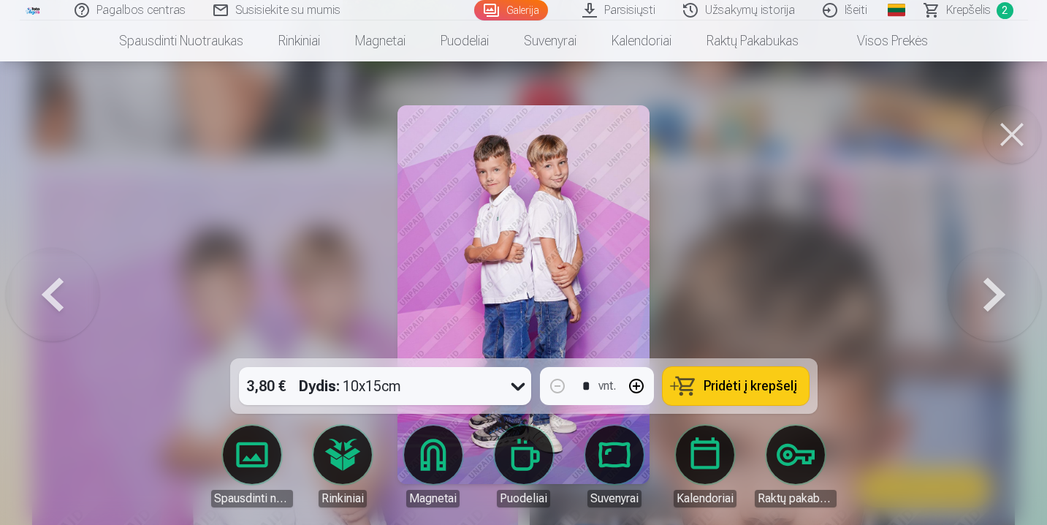
click at [764, 381] on span "Pridėti į krepšelį" at bounding box center [751, 385] width 94 height 13
click at [1013, 133] on button at bounding box center [1012, 134] width 58 height 58
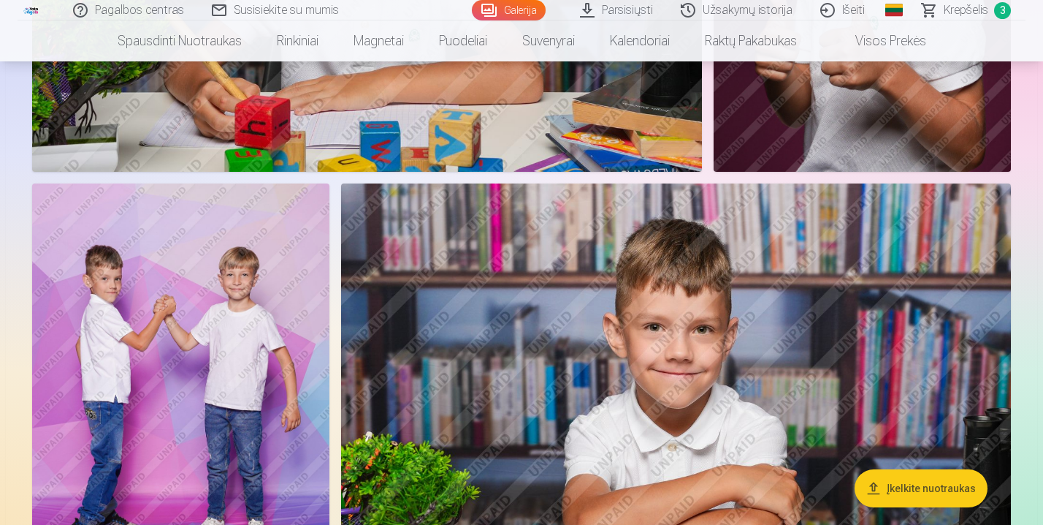
scroll to position [1751, 0]
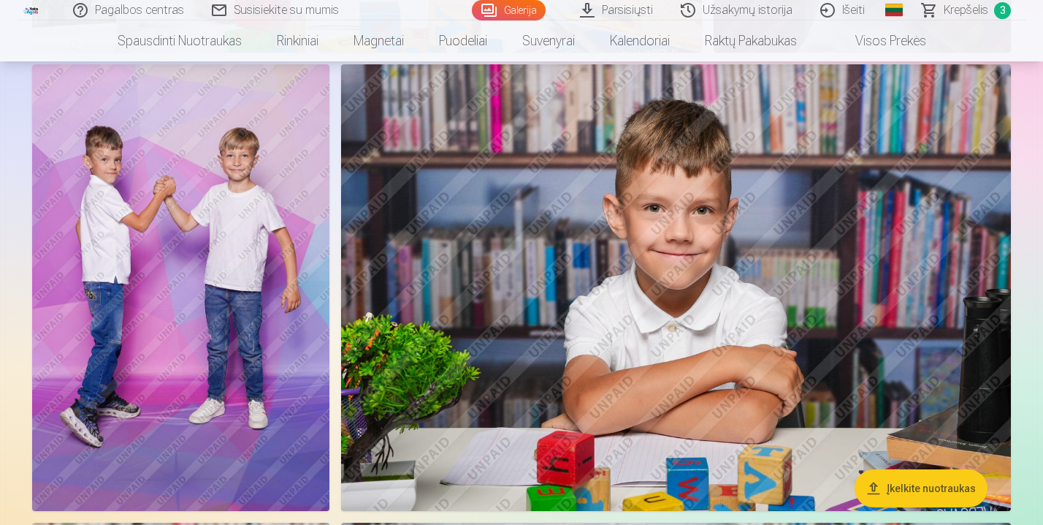
click at [746, 287] on img at bounding box center [676, 287] width 670 height 446
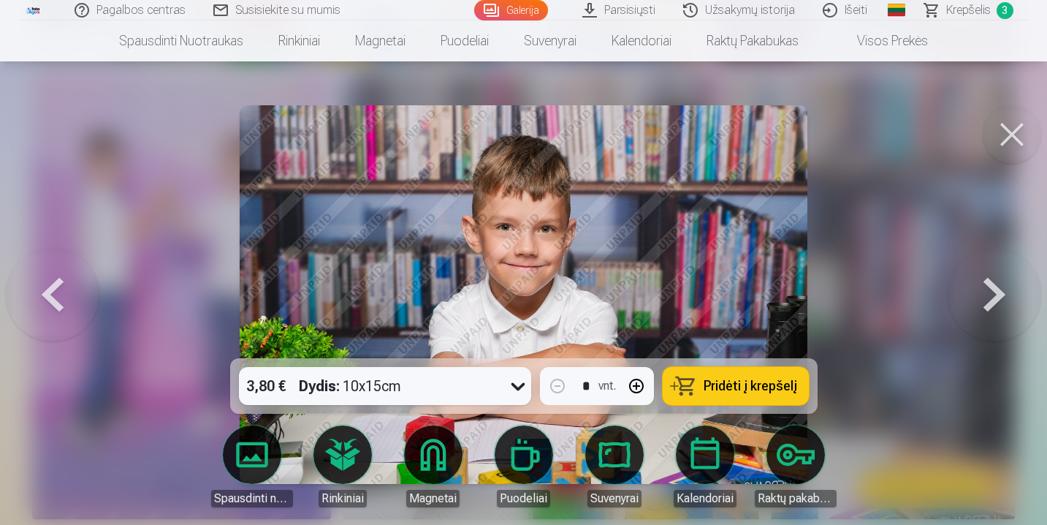
click at [740, 383] on span "Pridėti į krepšelį" at bounding box center [751, 385] width 94 height 13
click at [1024, 130] on button at bounding box center [1012, 134] width 58 height 58
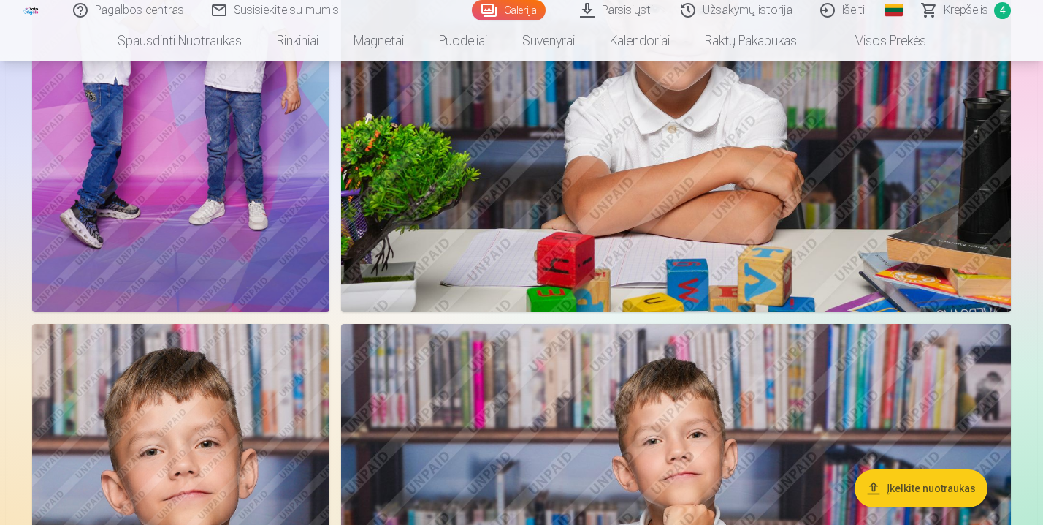
scroll to position [1686, 0]
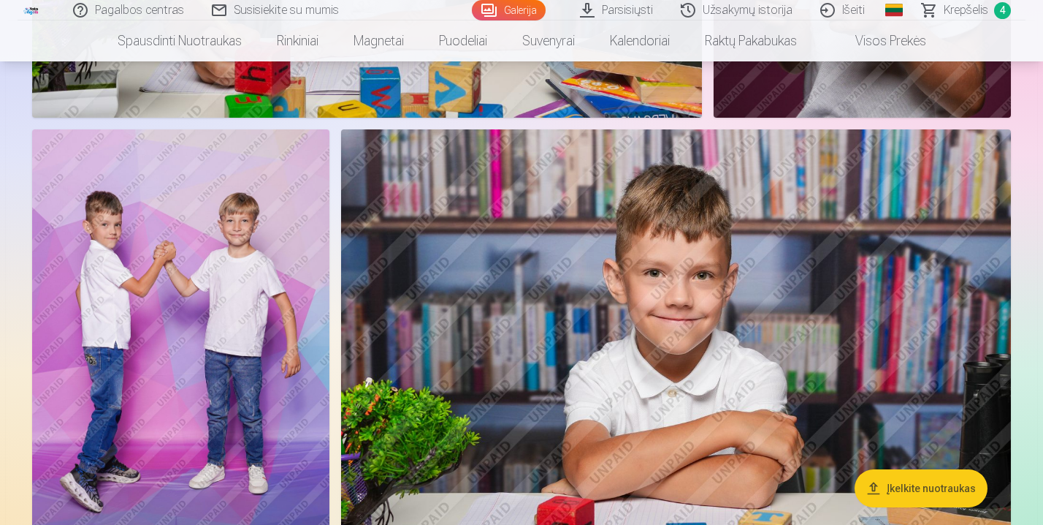
click at [810, 251] on img at bounding box center [676, 352] width 670 height 446
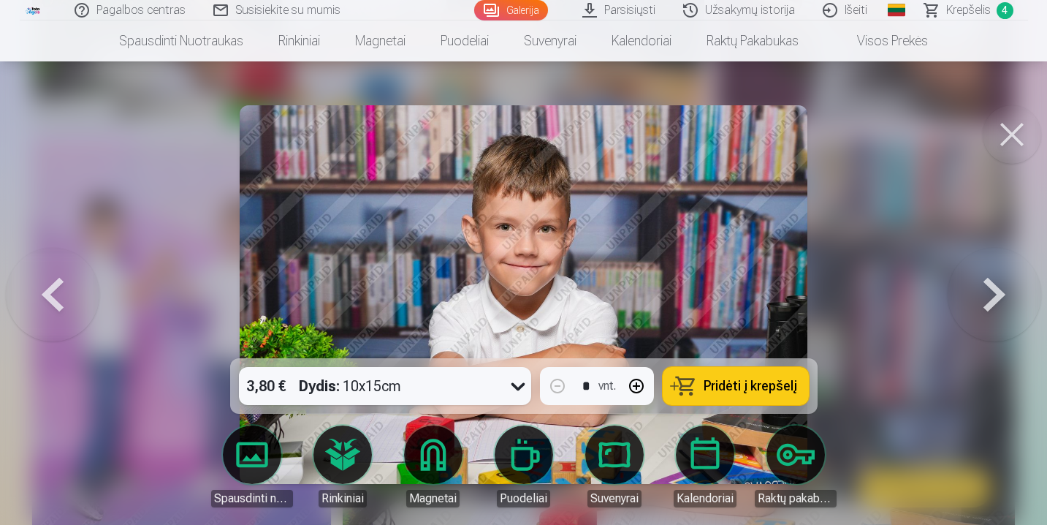
click at [641, 386] on button "button" at bounding box center [636, 385] width 35 height 35
click at [763, 381] on span "Pridėti į krepšelį" at bounding box center [751, 385] width 94 height 13
type input "*"
click at [1011, 139] on button at bounding box center [1012, 134] width 58 height 58
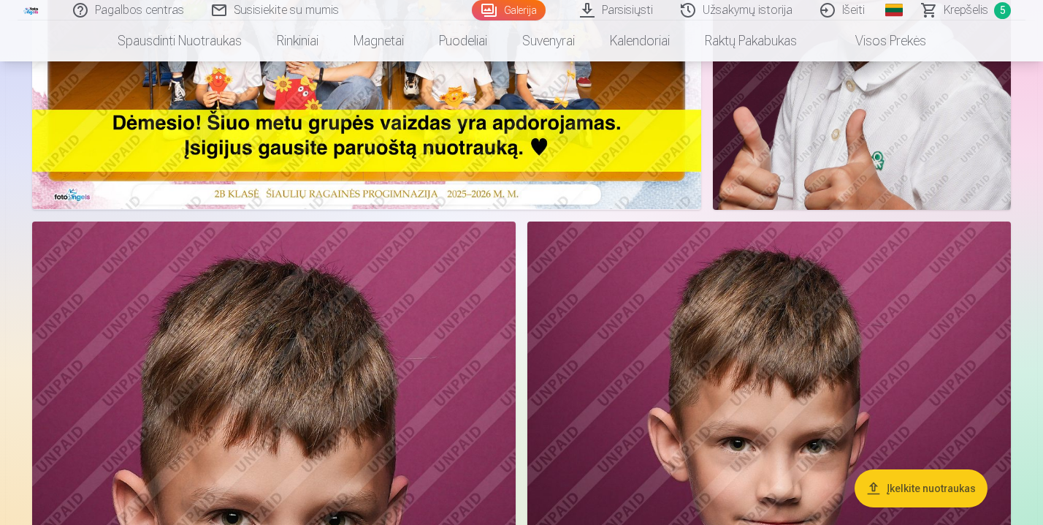
scroll to position [698, 0]
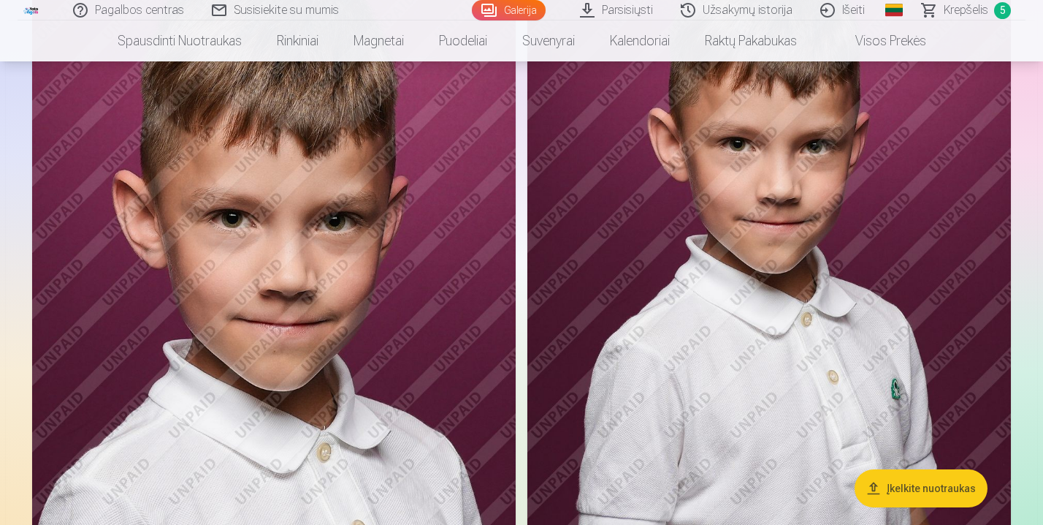
click at [805, 254] on img at bounding box center [770, 285] width 484 height 726
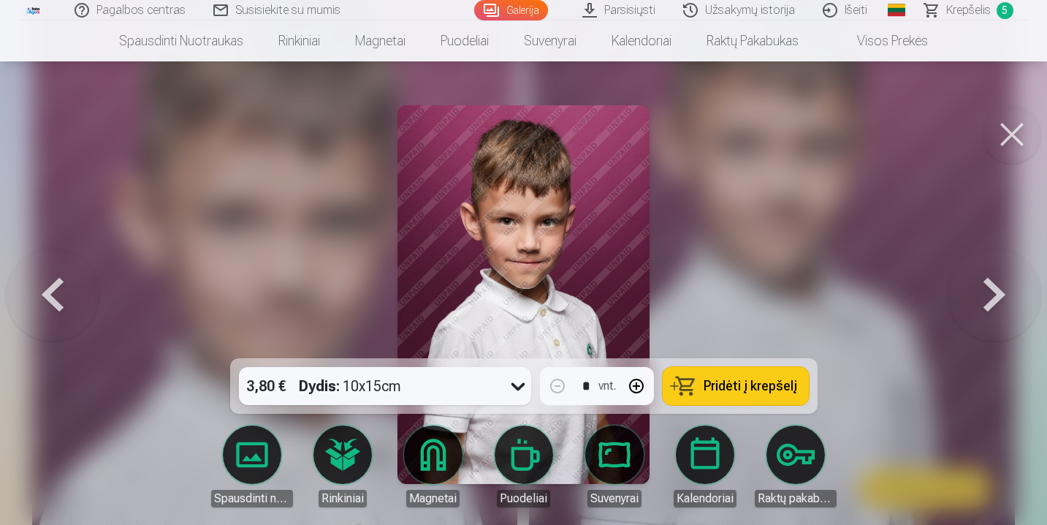
click at [57, 292] on button at bounding box center [53, 294] width 94 height 98
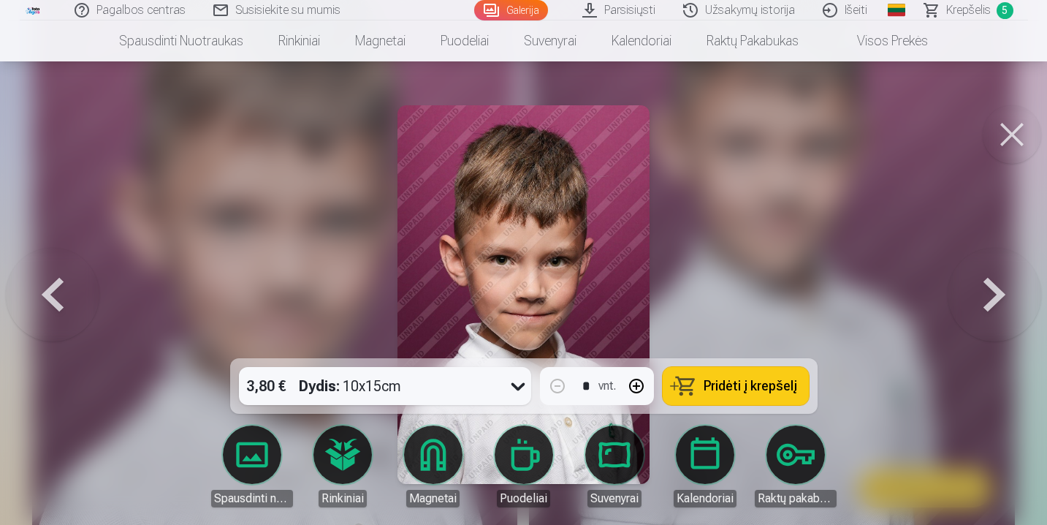
click at [57, 292] on button at bounding box center [53, 294] width 94 height 98
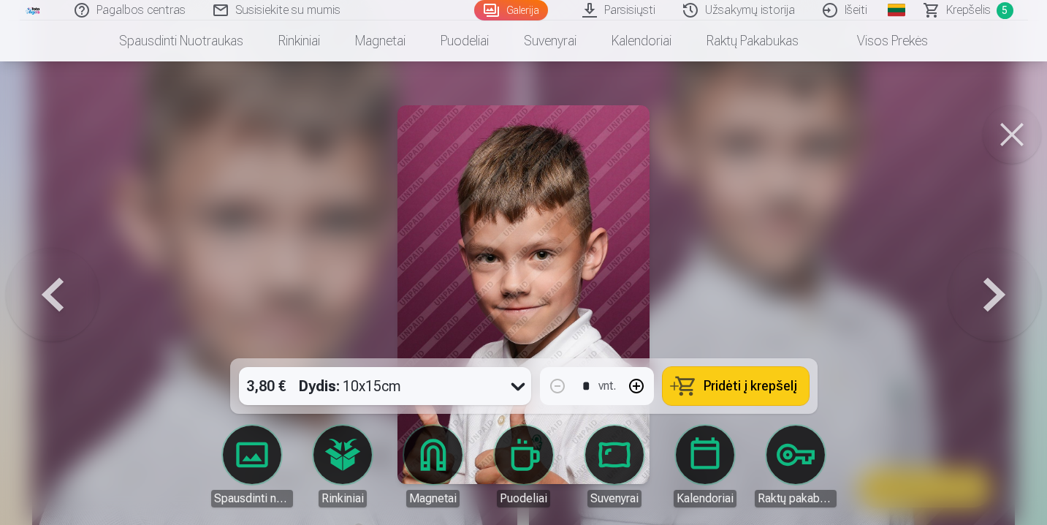
click at [1021, 132] on button at bounding box center [1012, 134] width 58 height 58
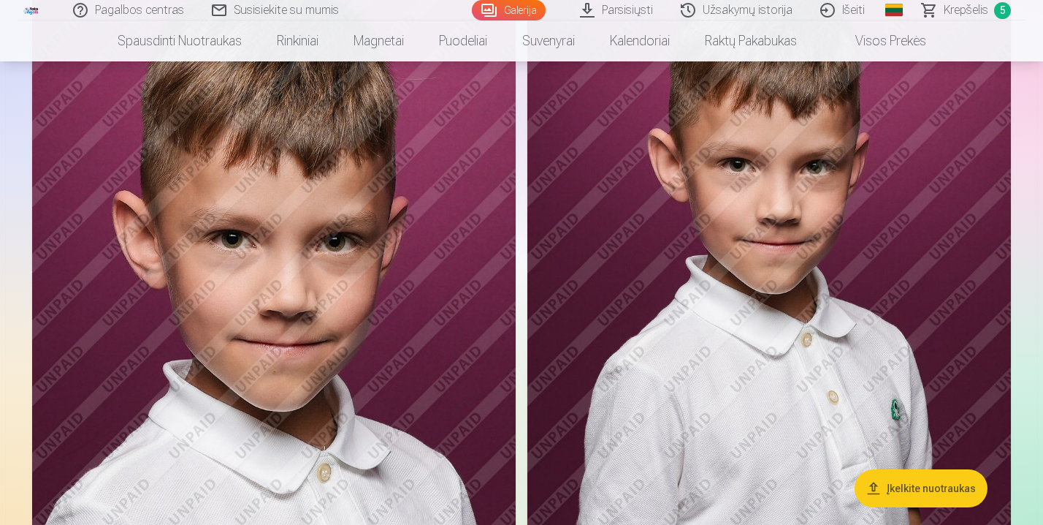
scroll to position [546, 0]
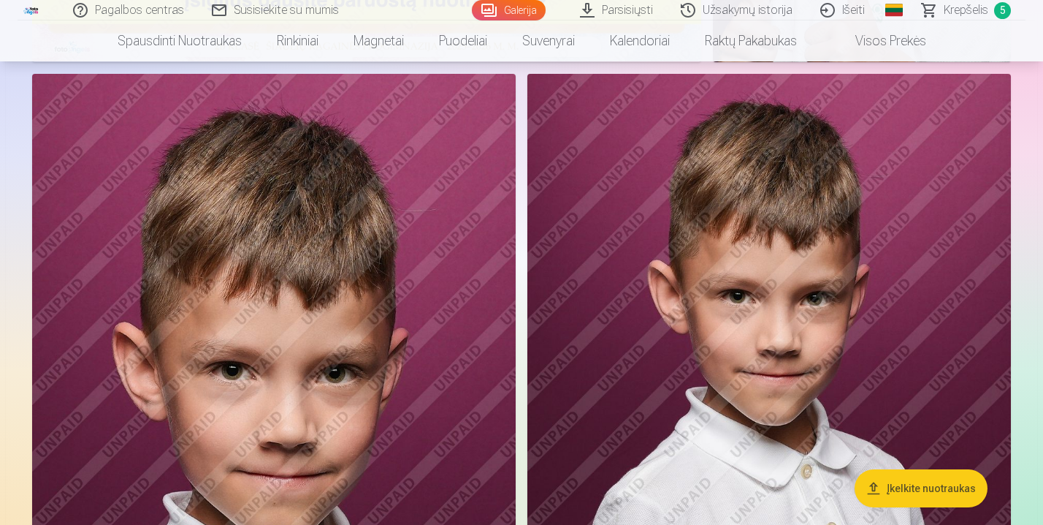
click at [876, 274] on img at bounding box center [770, 437] width 484 height 726
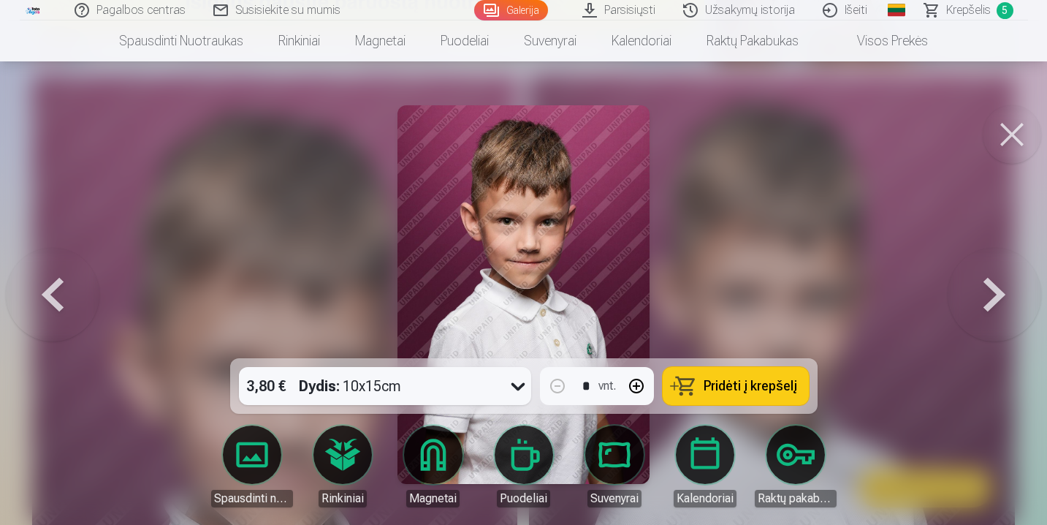
click at [735, 381] on span "Pridėti į krepšelį" at bounding box center [751, 385] width 94 height 13
click at [509, 387] on icon at bounding box center [517, 385] width 23 height 23
click at [815, 180] on div at bounding box center [523, 262] width 1047 height 525
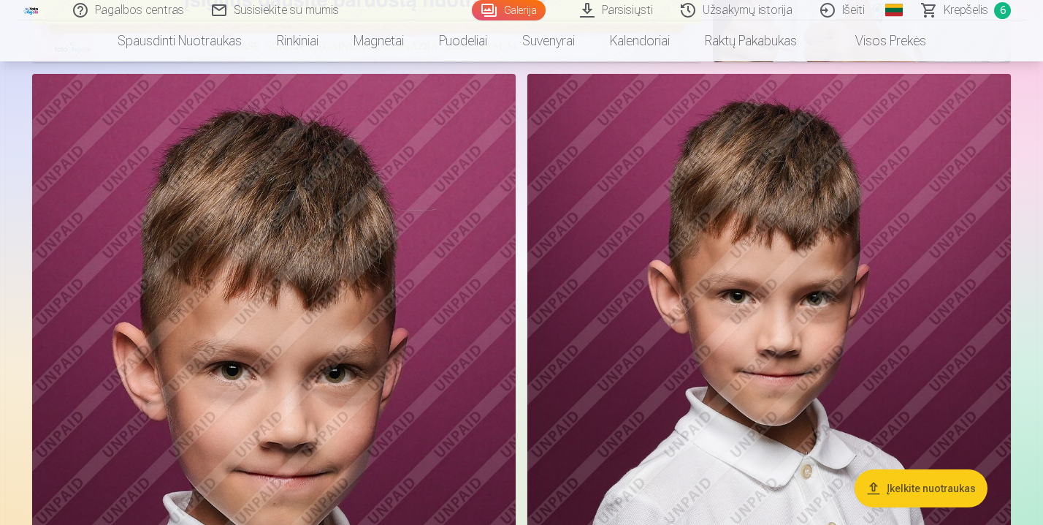
click at [966, 9] on span "Krepšelis" at bounding box center [966, 10] width 45 height 18
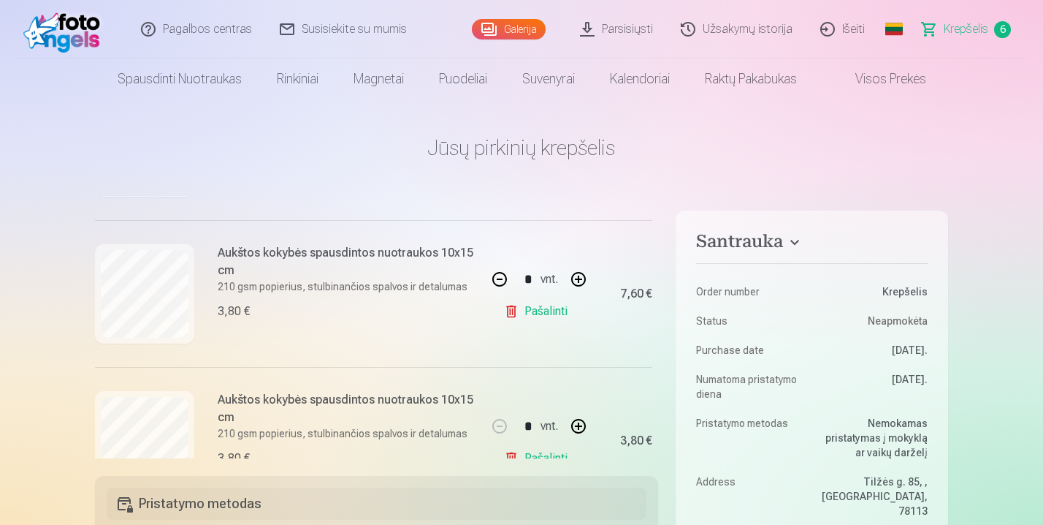
scroll to position [606, 0]
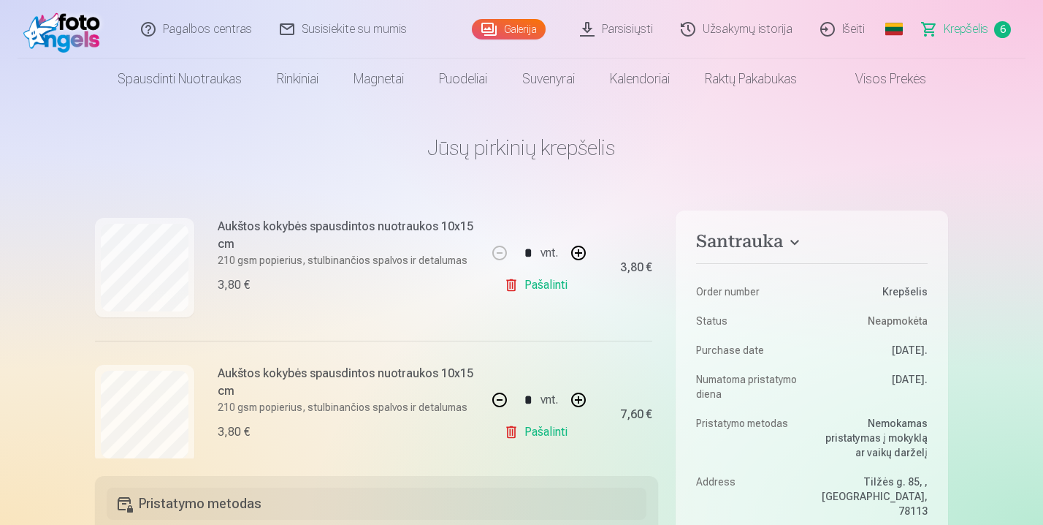
click at [581, 403] on button "button" at bounding box center [578, 399] width 35 height 35
type input "*"
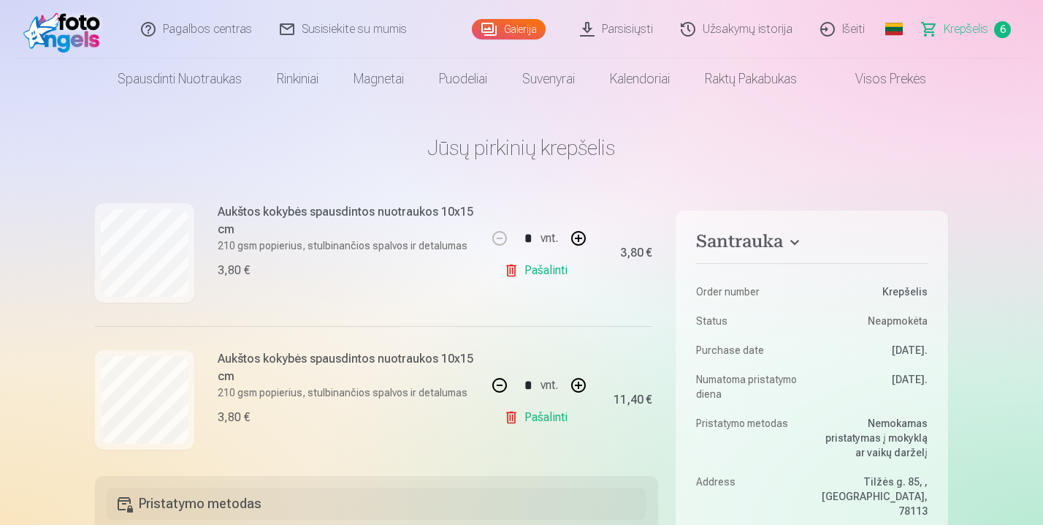
click at [533, 275] on link "Pašalinti" at bounding box center [538, 270] width 69 height 29
type input "*"
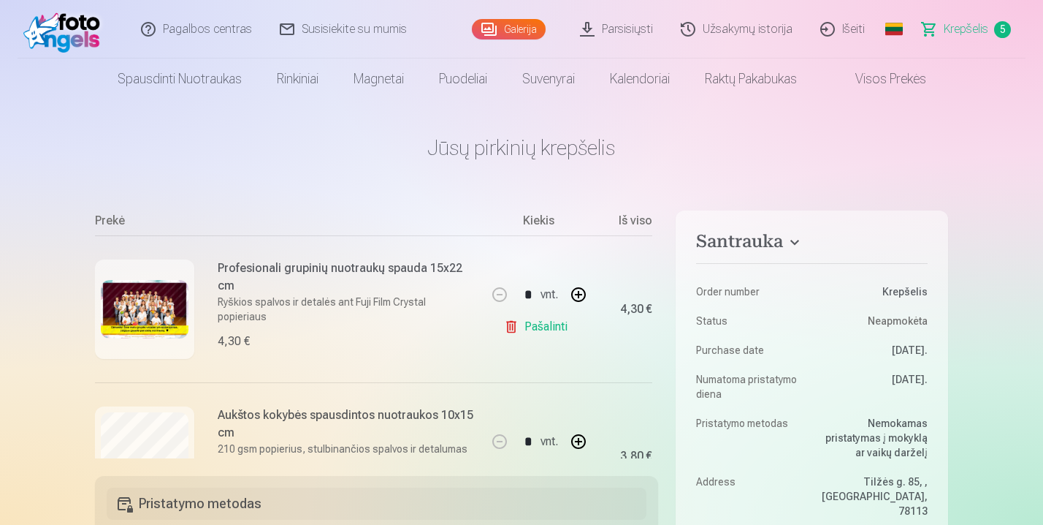
scroll to position [386, 0]
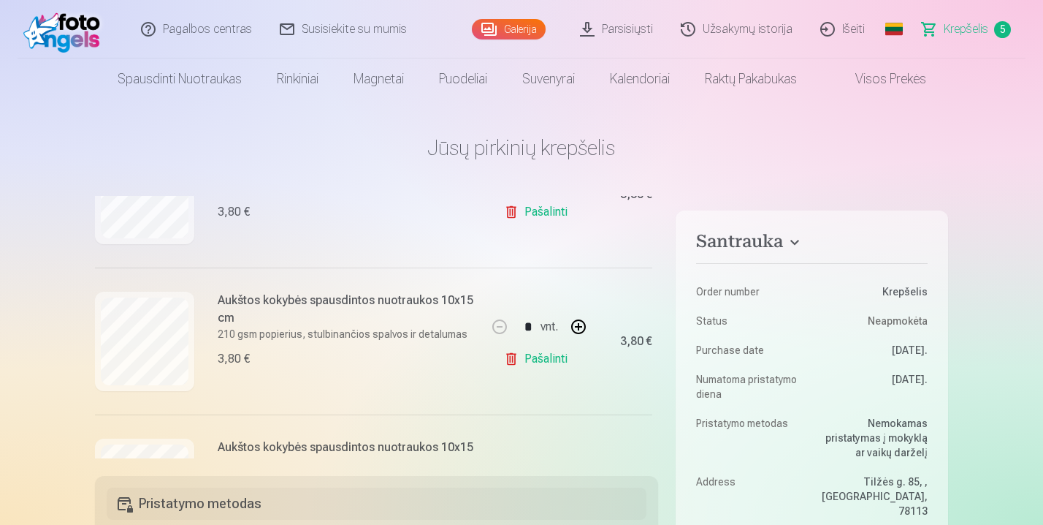
click at [511, 30] on link "Galerija" at bounding box center [509, 29] width 74 height 20
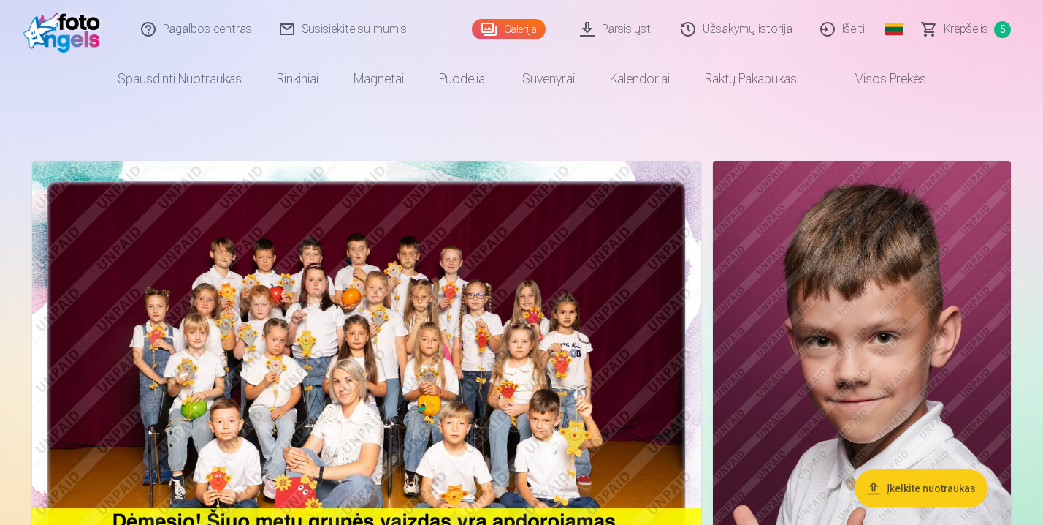
click at [963, 21] on span "Krepšelis" at bounding box center [966, 29] width 45 height 18
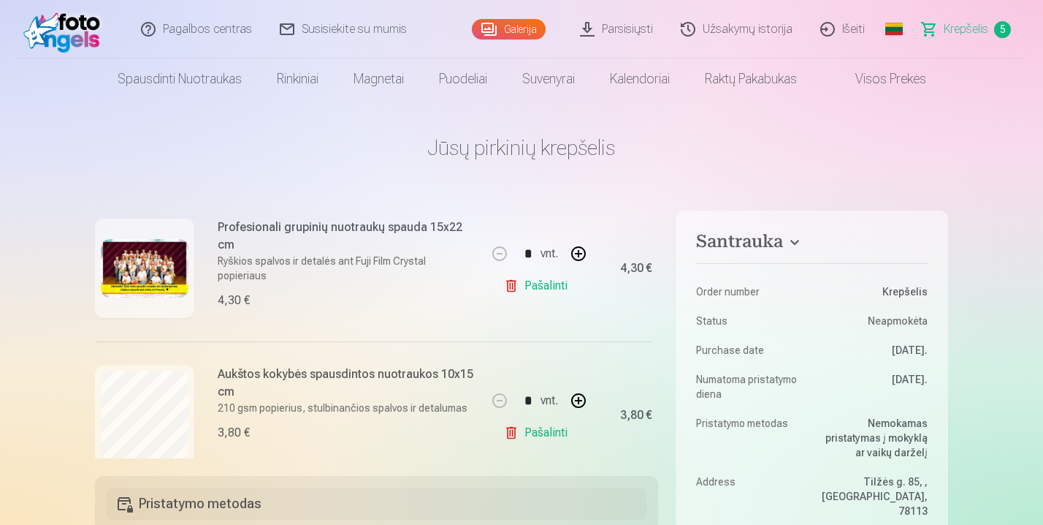
scroll to position [191, 0]
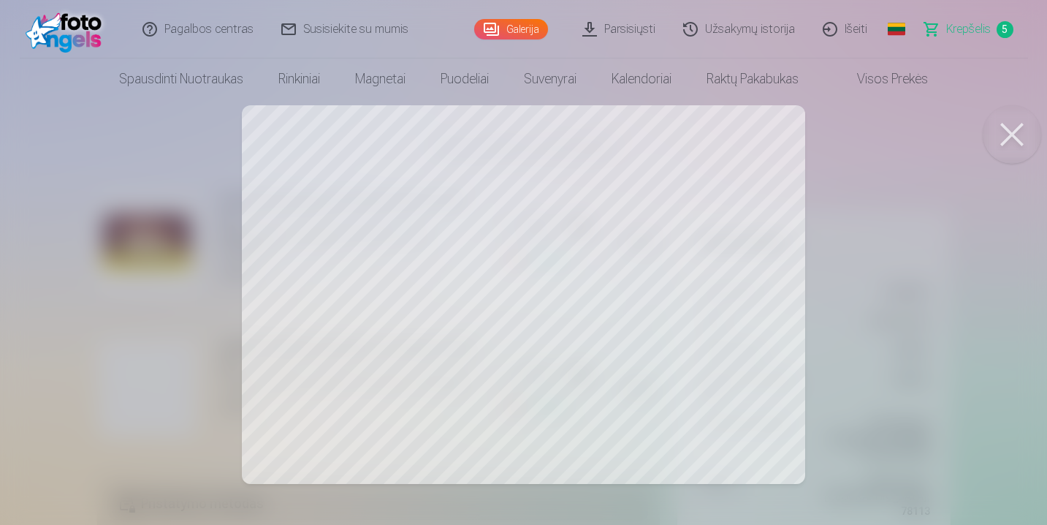
click at [1022, 129] on button at bounding box center [1012, 134] width 58 height 58
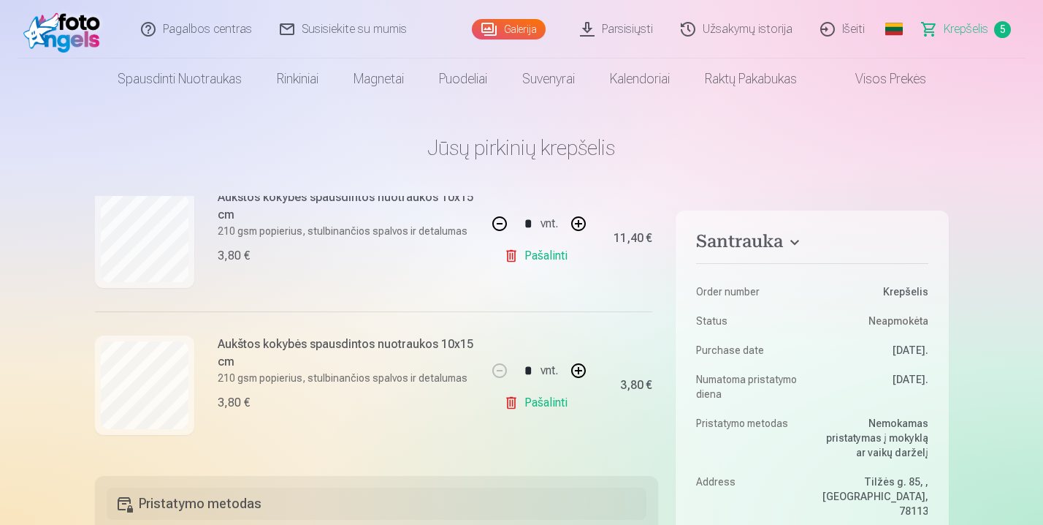
scroll to position [3, 0]
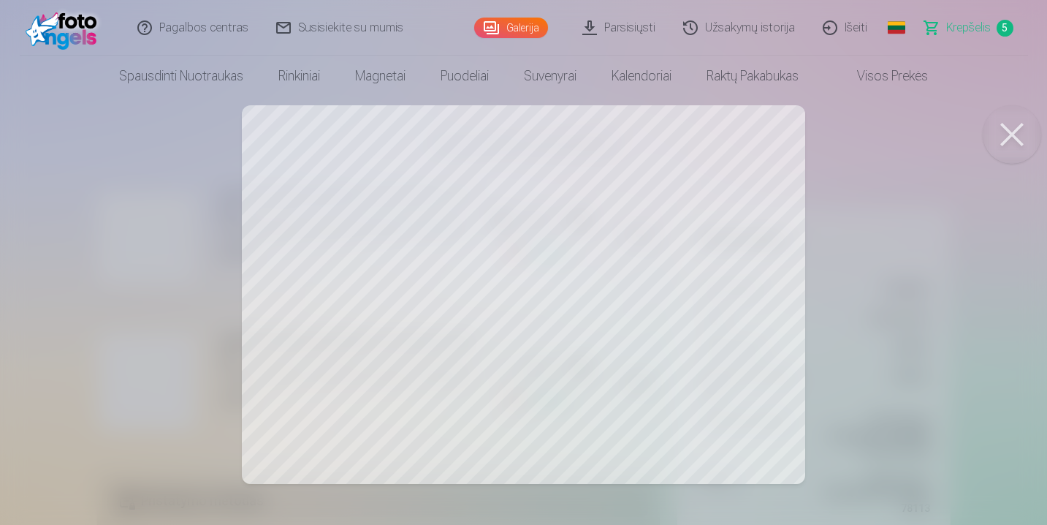
click at [1000, 130] on button at bounding box center [1012, 134] width 58 height 58
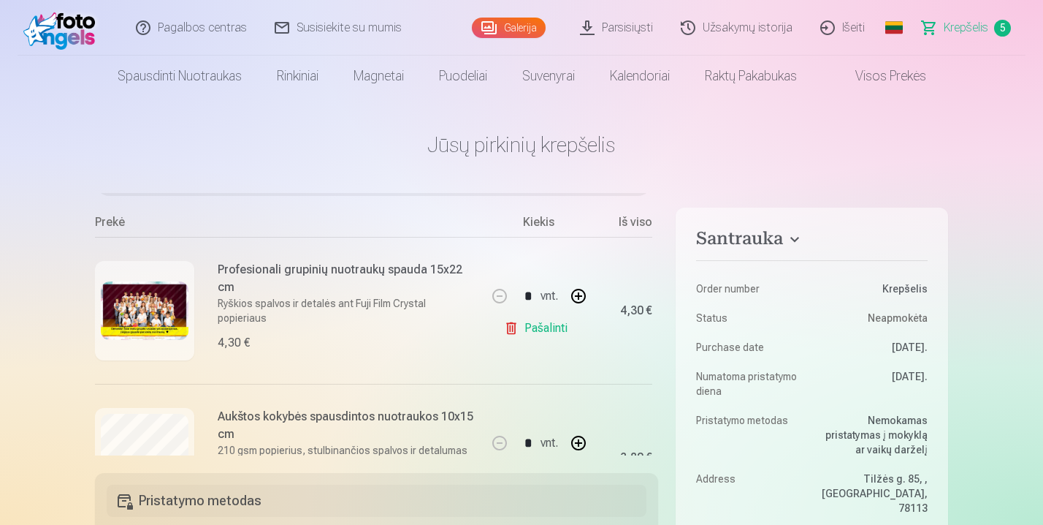
scroll to position [244, 0]
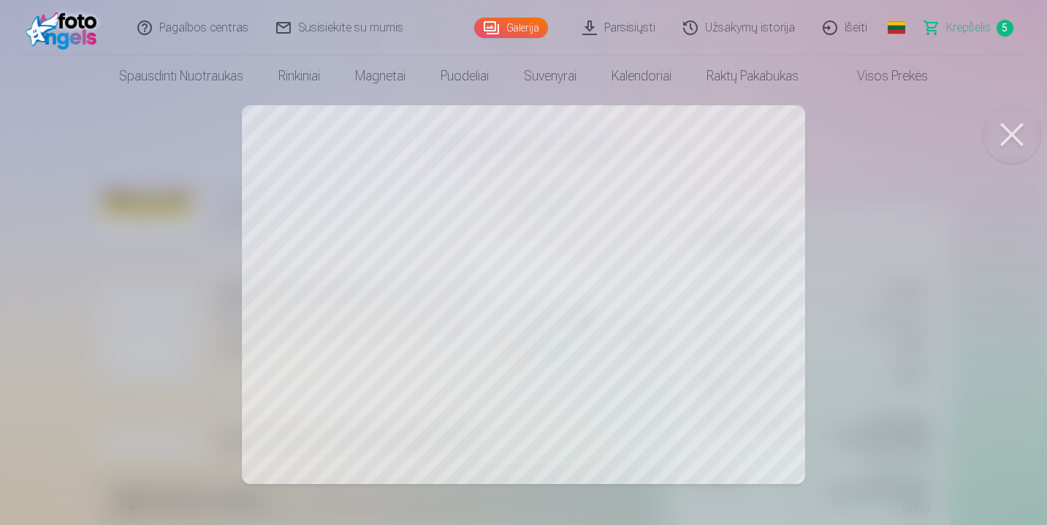
click at [1004, 130] on button at bounding box center [1012, 134] width 58 height 58
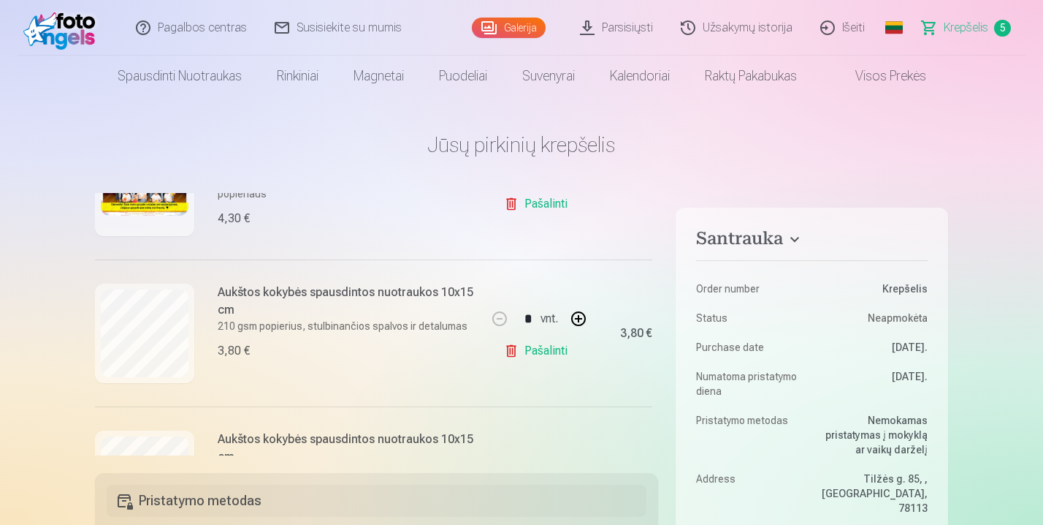
click at [544, 353] on link "Pašalinti" at bounding box center [538, 350] width 69 height 29
type input "*"
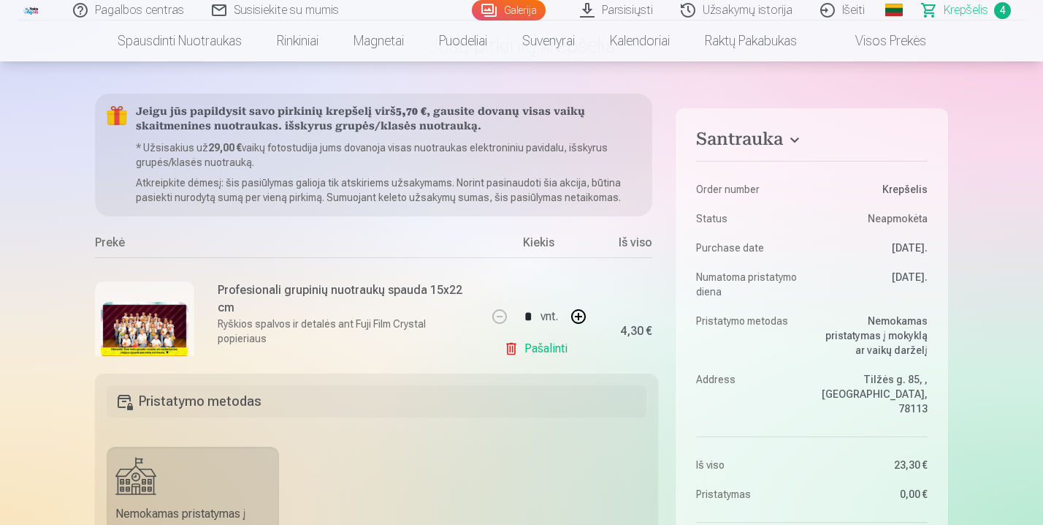
scroll to position [0, 0]
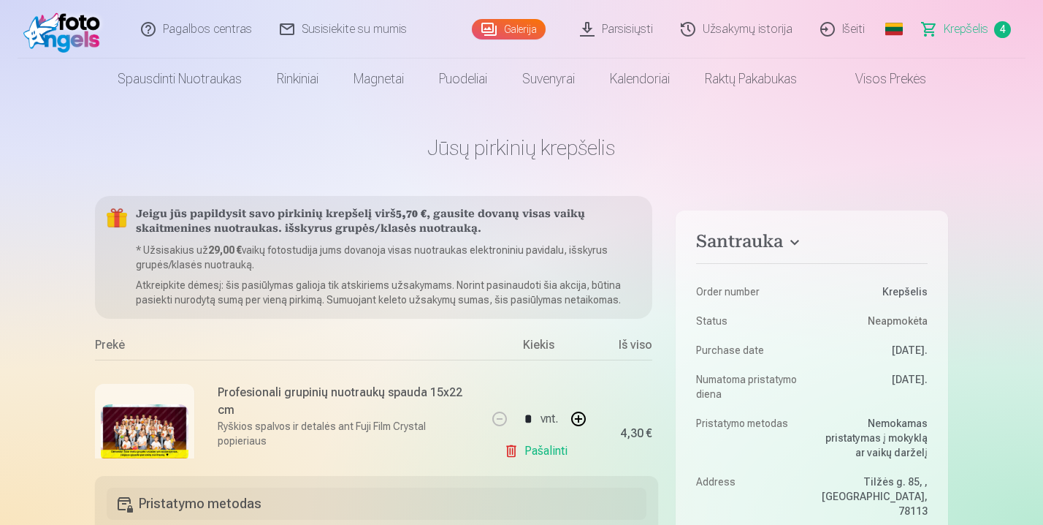
click at [517, 29] on link "Galerija" at bounding box center [509, 29] width 74 height 20
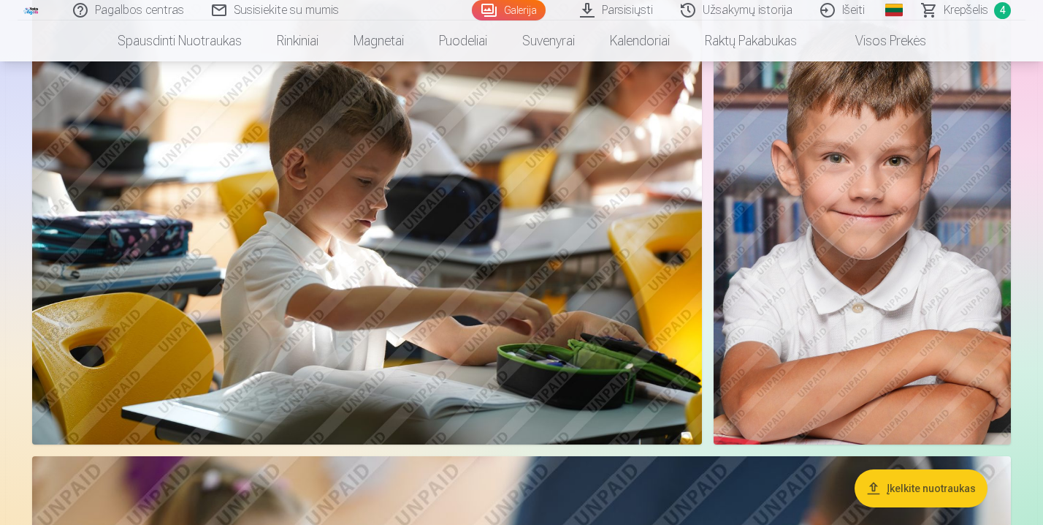
scroll to position [3443, 0]
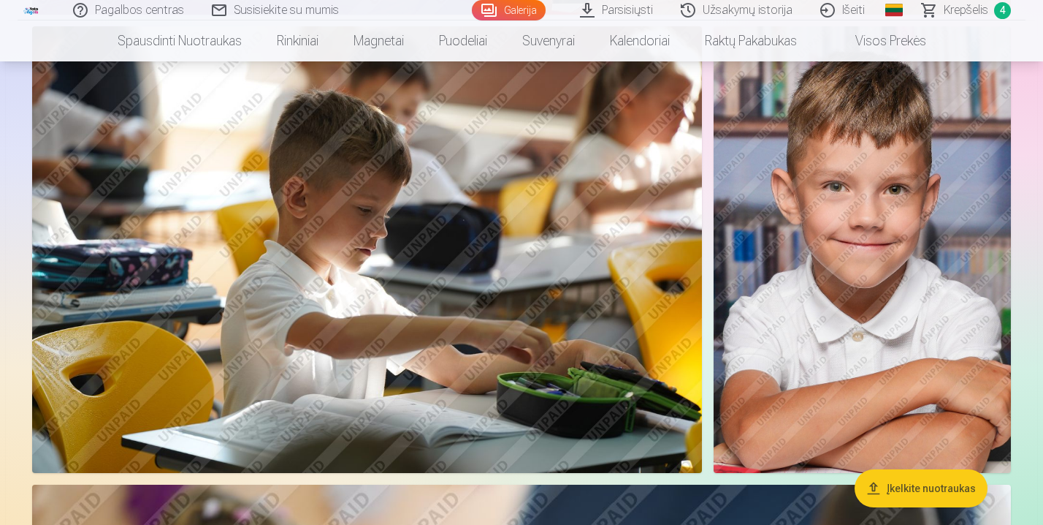
click at [762, 257] on img at bounding box center [862, 249] width 297 height 446
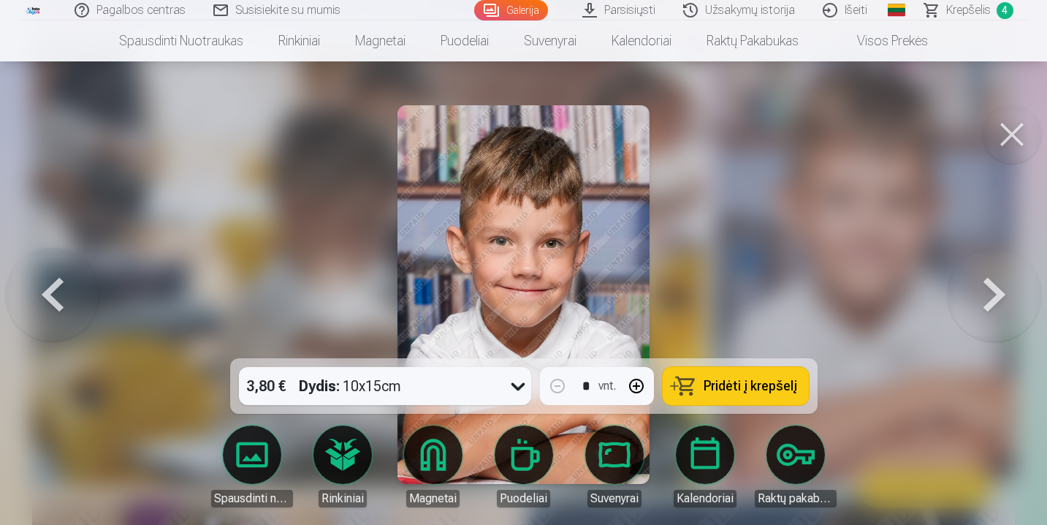
click at [1005, 149] on button at bounding box center [1012, 134] width 58 height 58
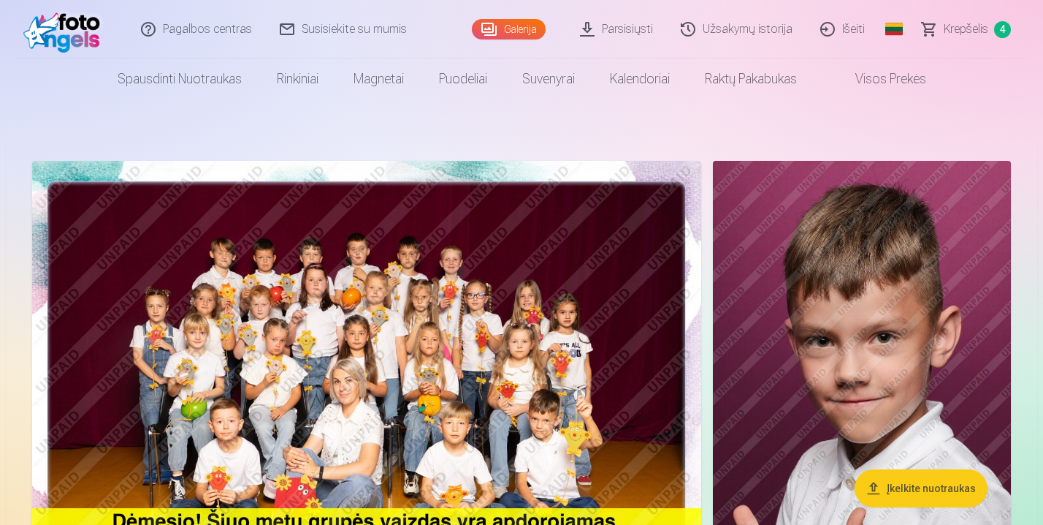
click at [963, 31] on span "Krepšelis" at bounding box center [966, 29] width 45 height 18
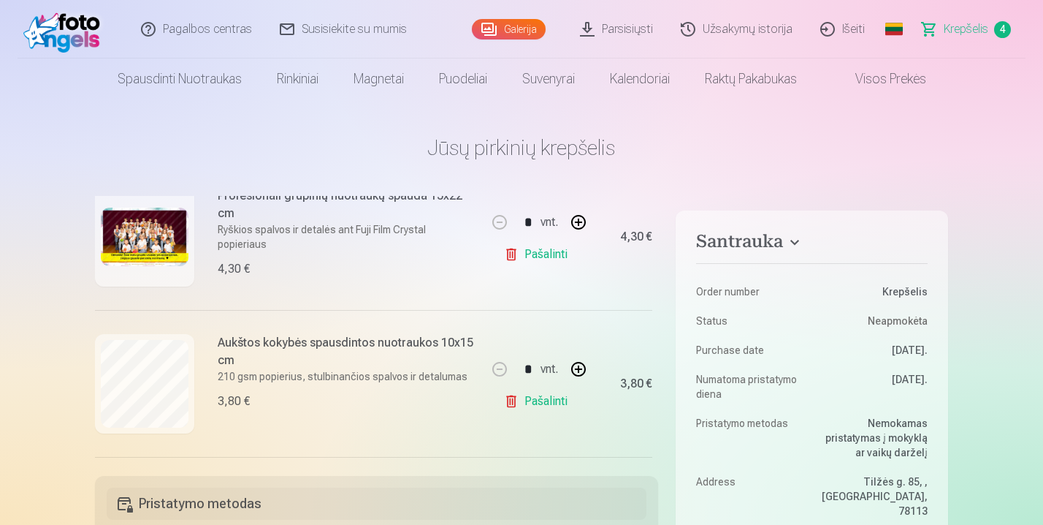
scroll to position [316, 0]
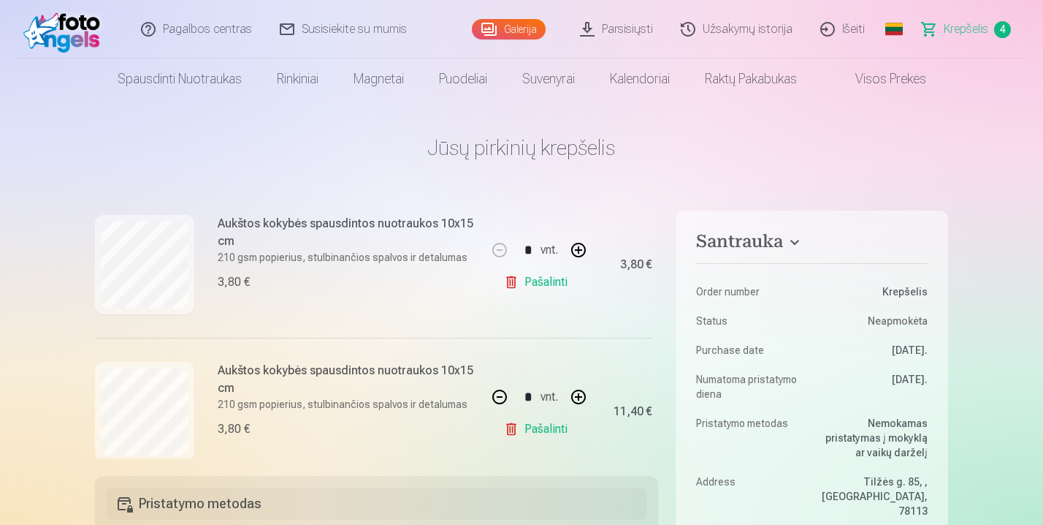
click at [577, 391] on button "button" at bounding box center [578, 396] width 35 height 35
type input "*"
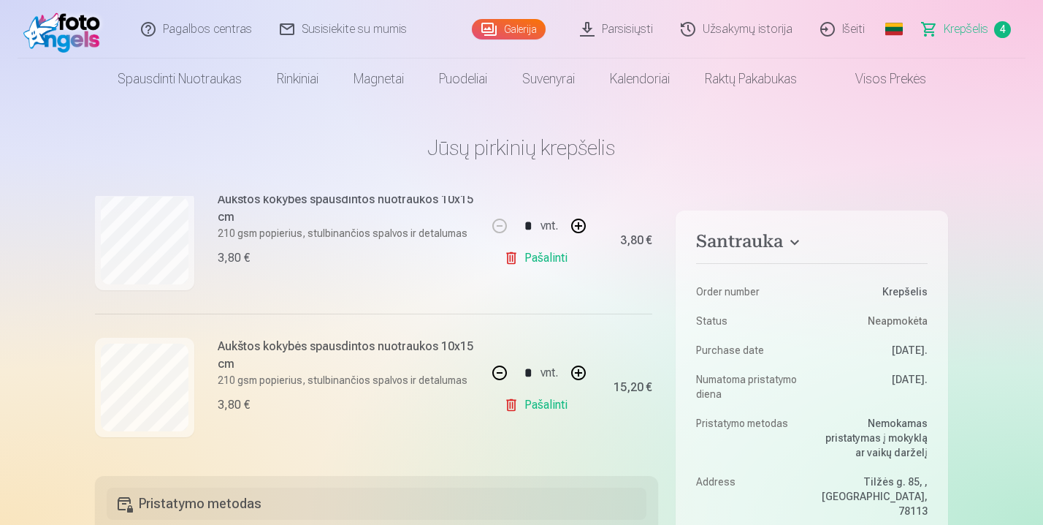
scroll to position [463, 0]
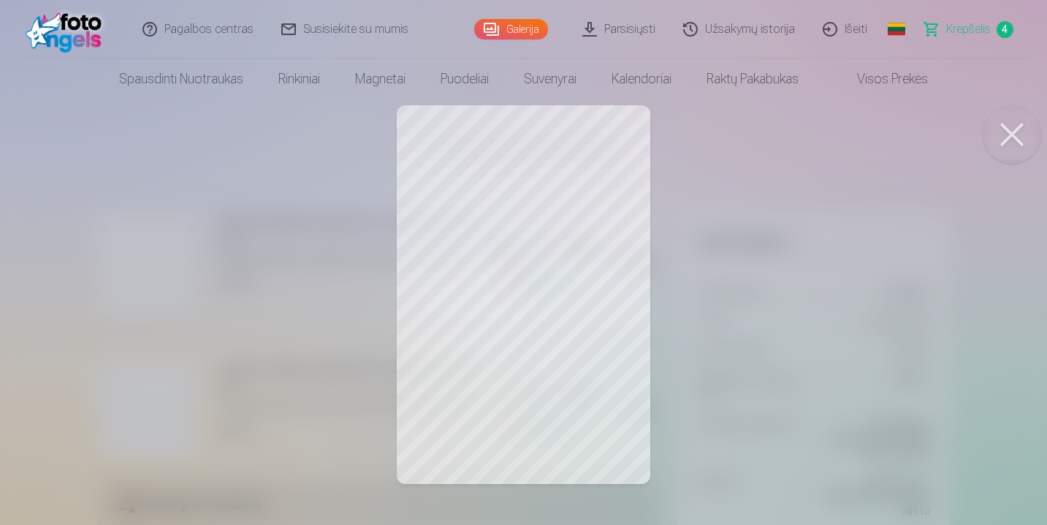
click at [1010, 131] on button at bounding box center [1012, 134] width 58 height 58
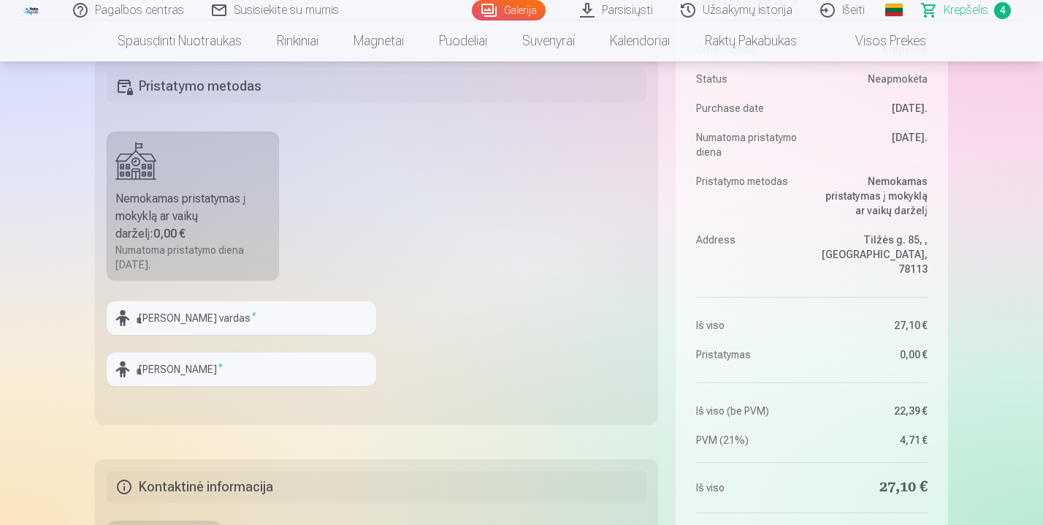
scroll to position [275, 0]
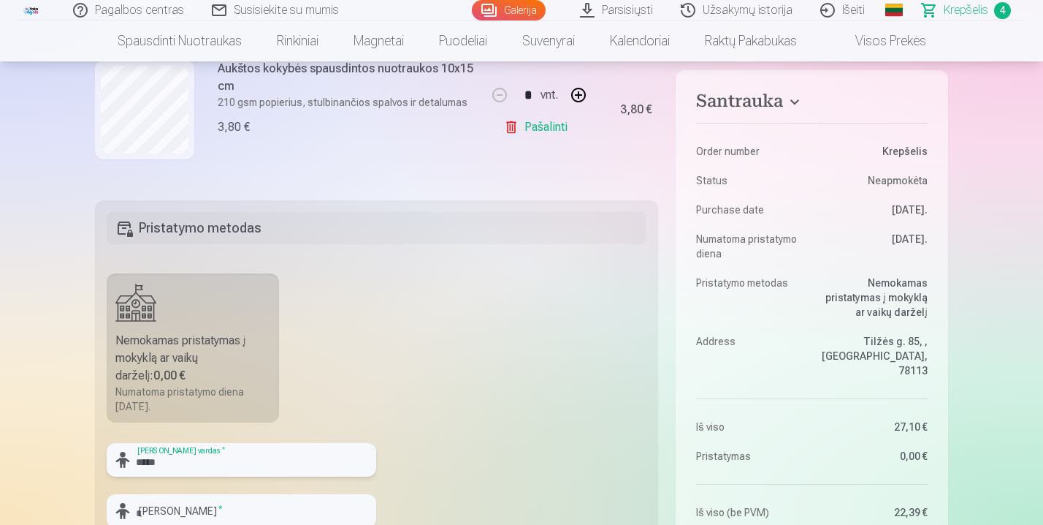
type input "*****"
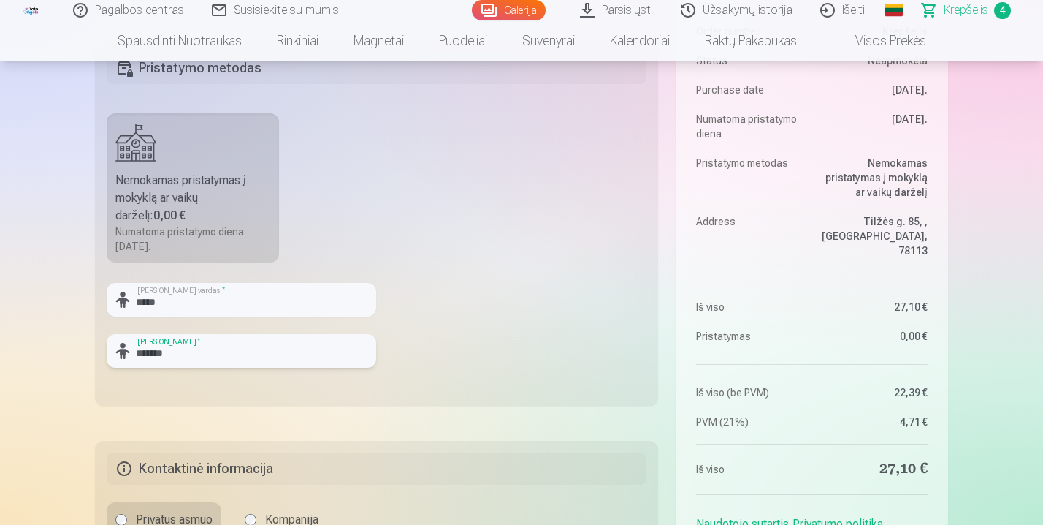
scroll to position [693, 0]
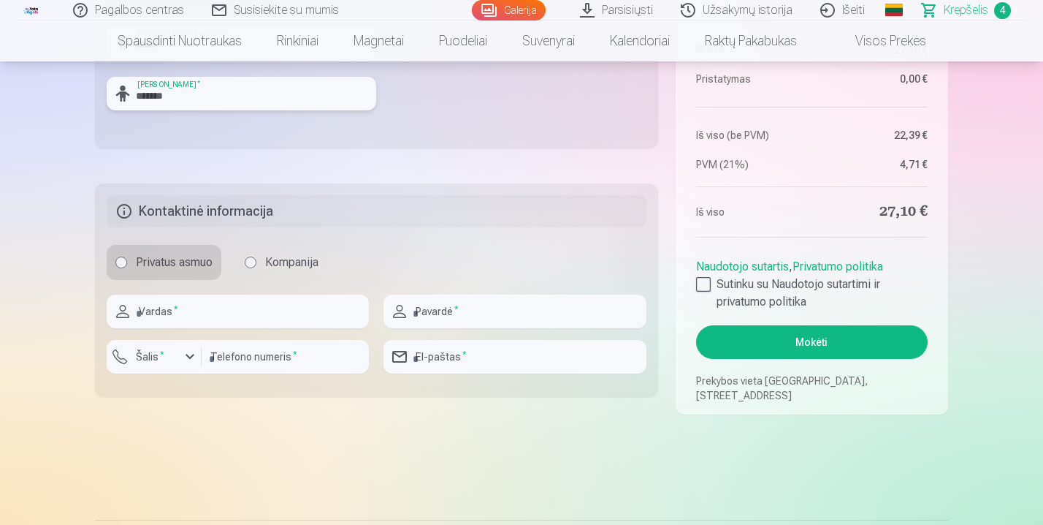
type input "*******"
type input "*****"
type input "********"
drag, startPoint x: 158, startPoint y: 313, endPoint x: 129, endPoint y: 313, distance: 28.5
click at [129, 313] on div "***** Vardas *" at bounding box center [238, 311] width 262 height 34
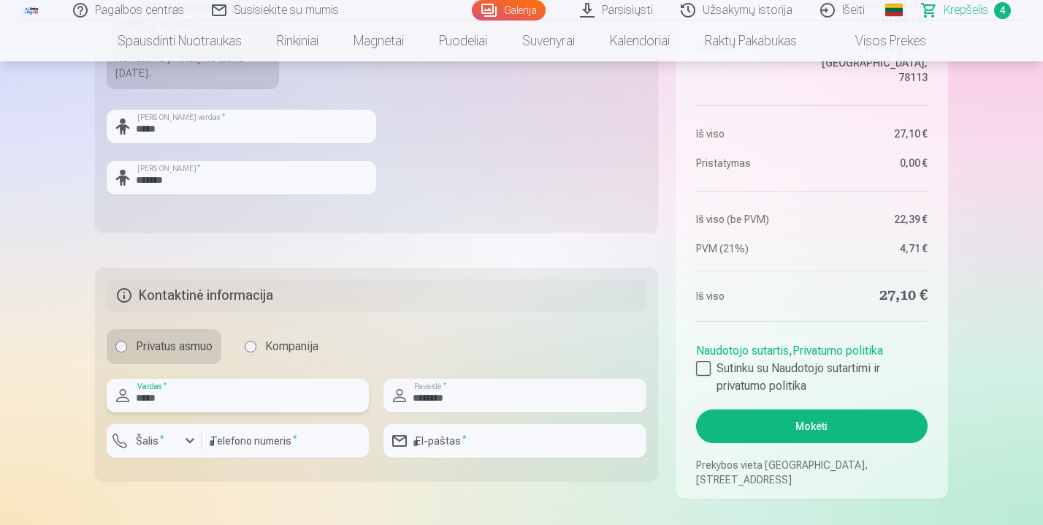
scroll to position [633, 0]
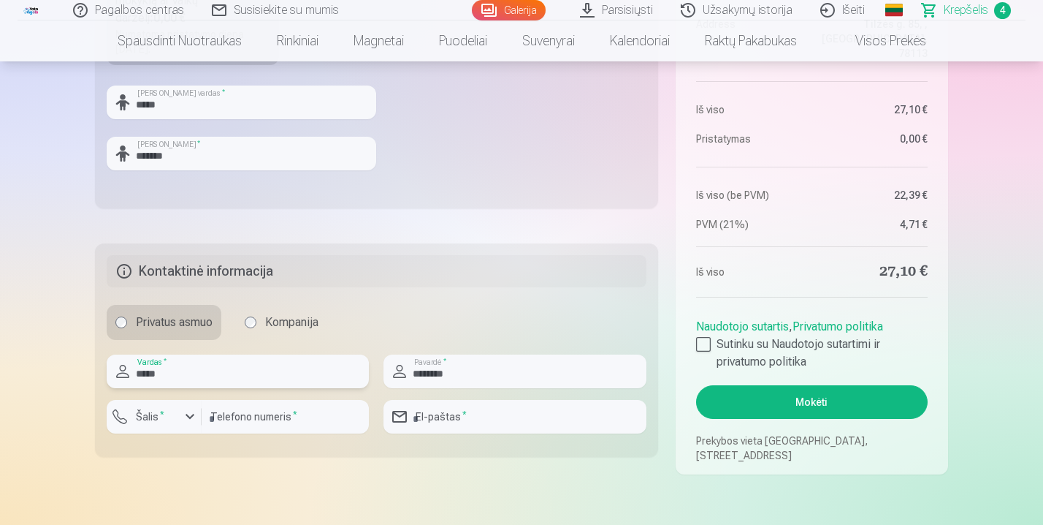
type input "*****"
click at [256, 415] on input "number" at bounding box center [285, 417] width 167 height 34
click at [189, 414] on div "button" at bounding box center [190, 417] width 18 height 18
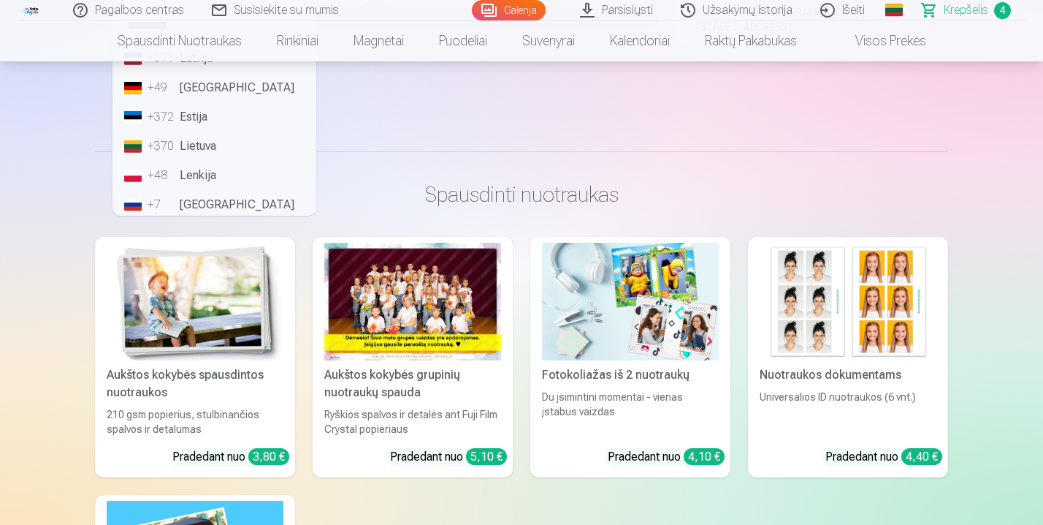
scroll to position [925, 0]
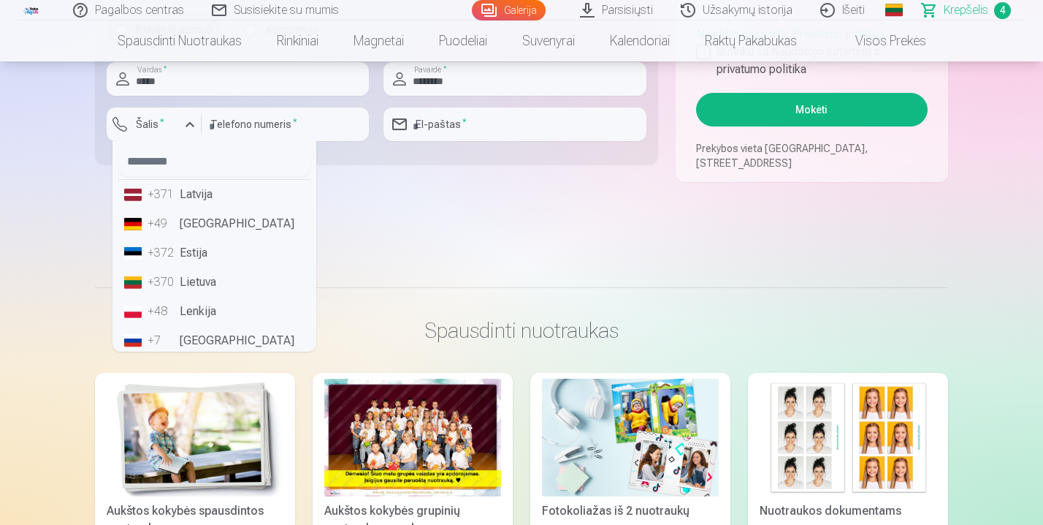
click at [196, 273] on li "+370 Lietuva" at bounding box center [214, 281] width 192 height 29
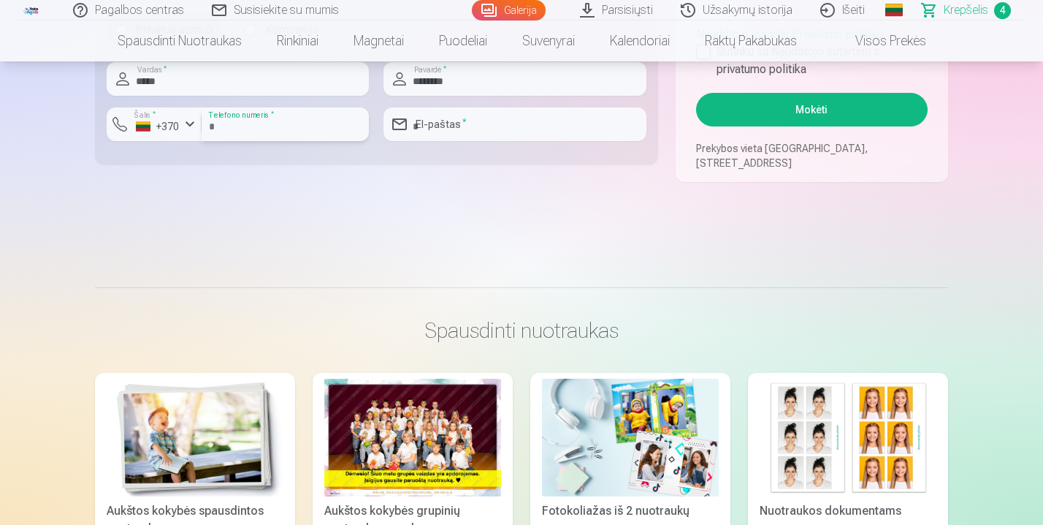
click at [243, 127] on input "number" at bounding box center [285, 124] width 167 height 34
type input "********"
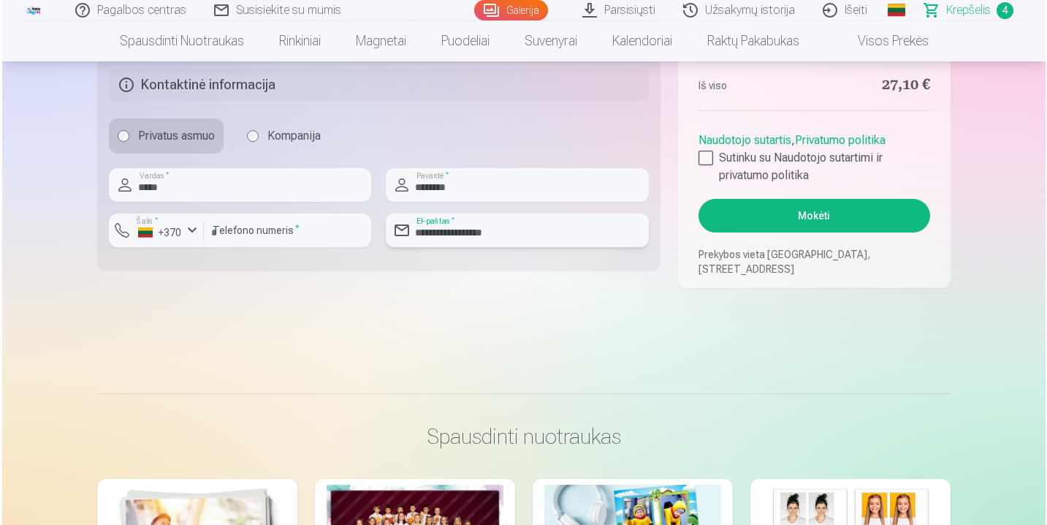
scroll to position [691, 0]
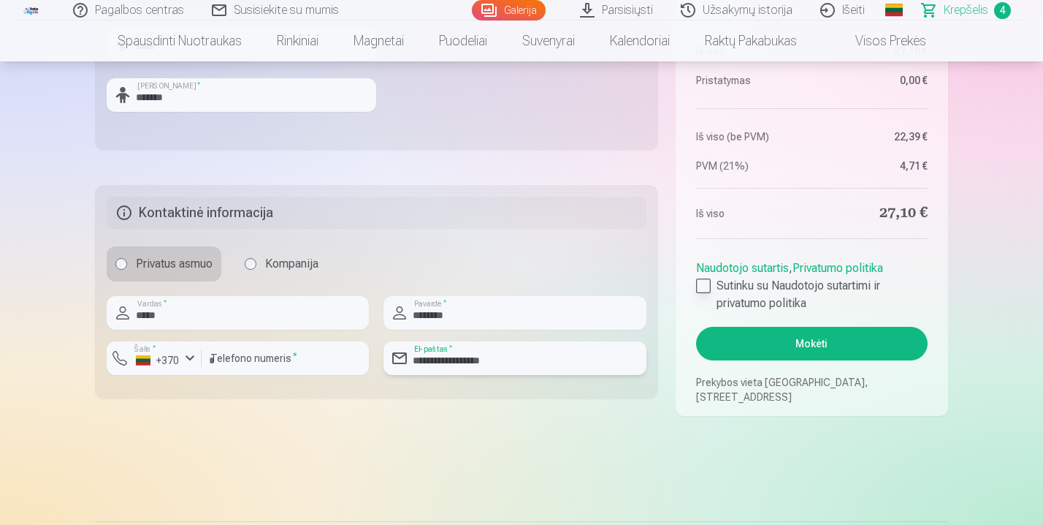
type input "**********"
click at [707, 282] on div at bounding box center [703, 285] width 15 height 15
click at [802, 344] on button "Mokėti" at bounding box center [812, 344] width 232 height 34
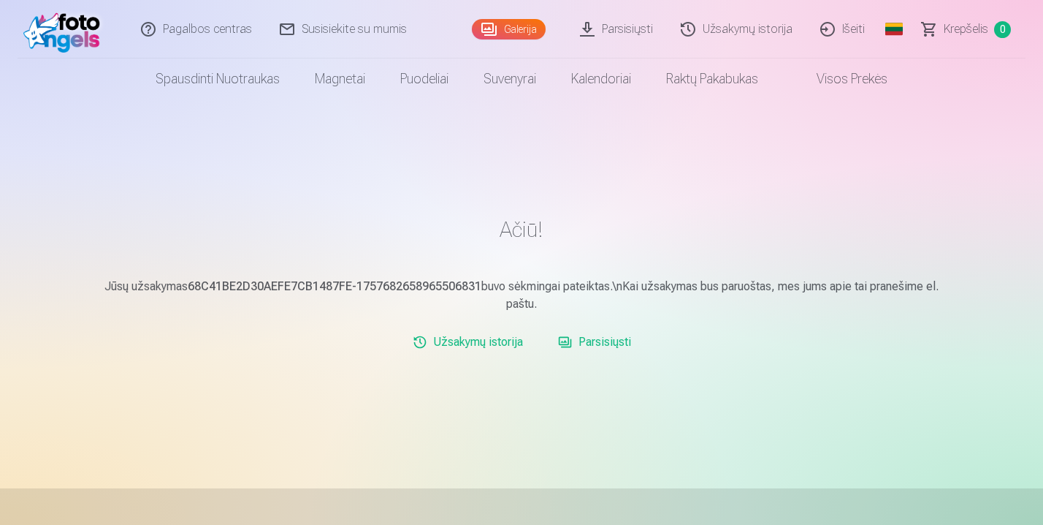
click at [491, 335] on link "Užsakymų istorija" at bounding box center [468, 341] width 122 height 29
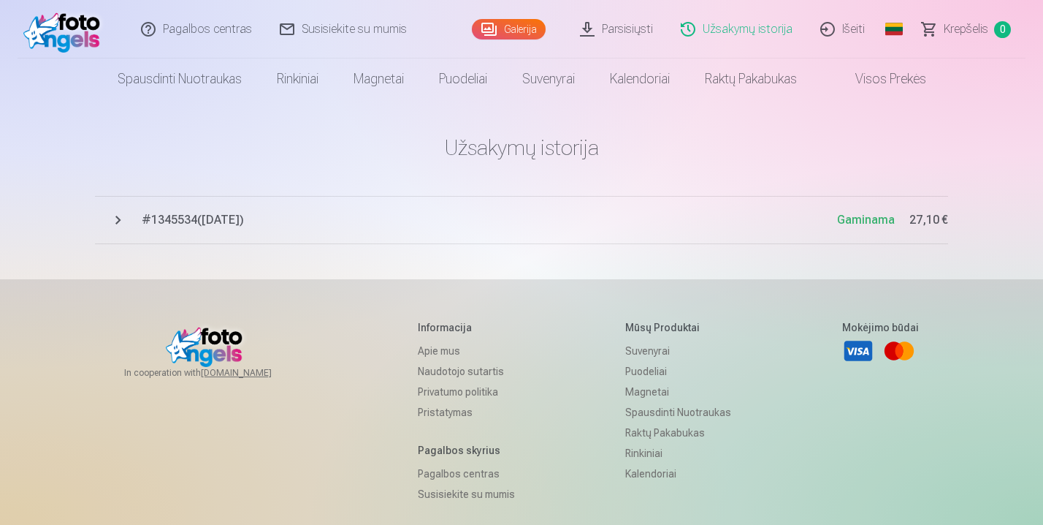
click at [845, 30] on link "Išeiti" at bounding box center [843, 29] width 72 height 58
